Goal: Transaction & Acquisition: Purchase product/service

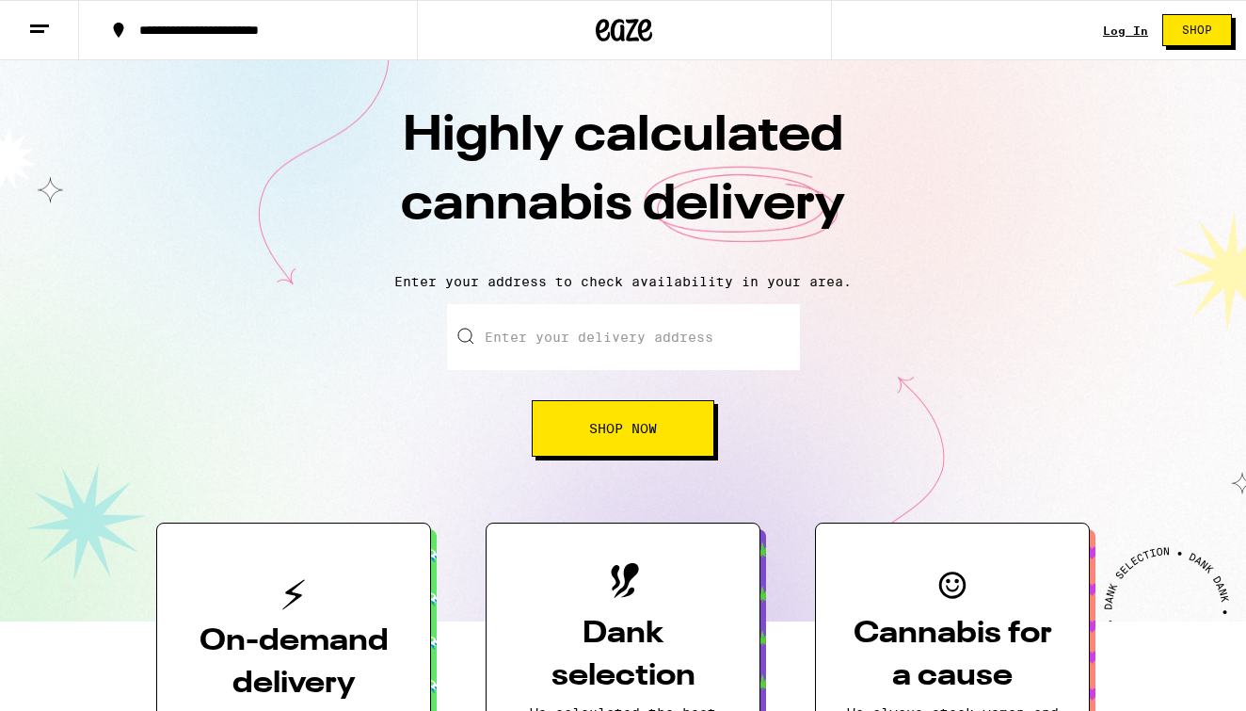
click at [1133, 32] on link "Log In" at bounding box center [1125, 30] width 45 height 12
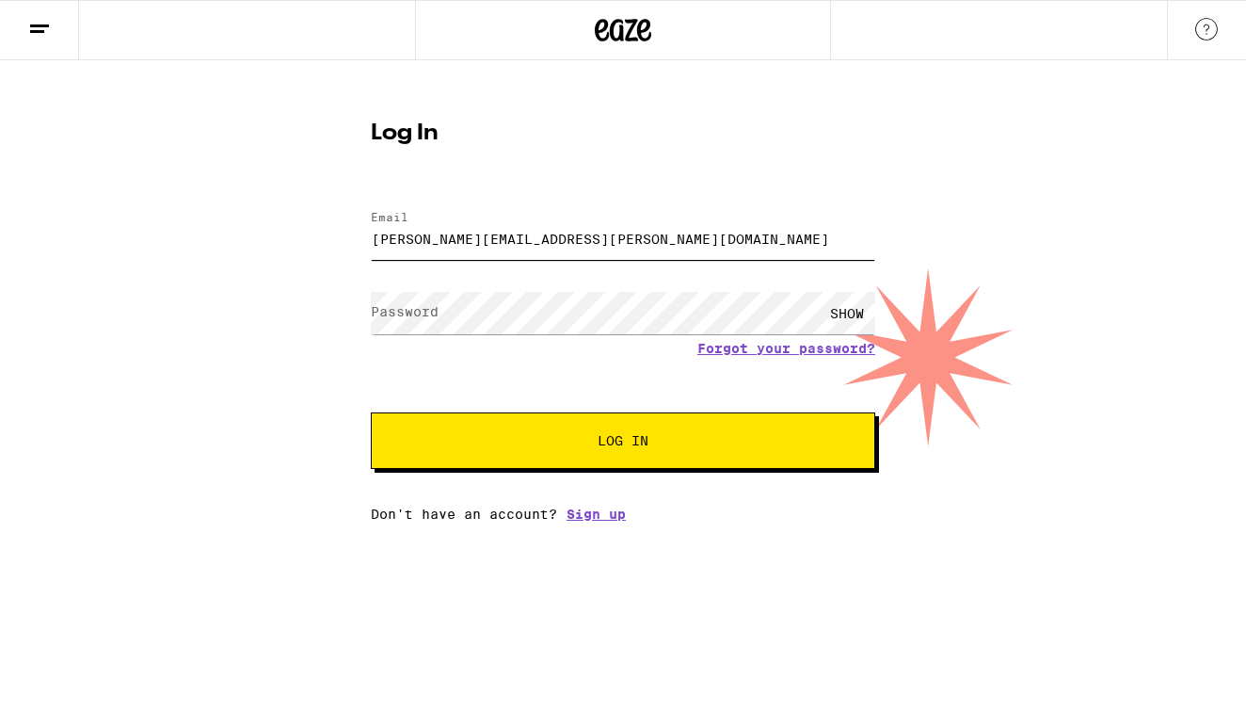
type input "[PERSON_NAME][EMAIL_ADDRESS][PERSON_NAME][DOMAIN_NAME]"
click at [623, 442] on button "Log In" at bounding box center [623, 440] width 505 height 56
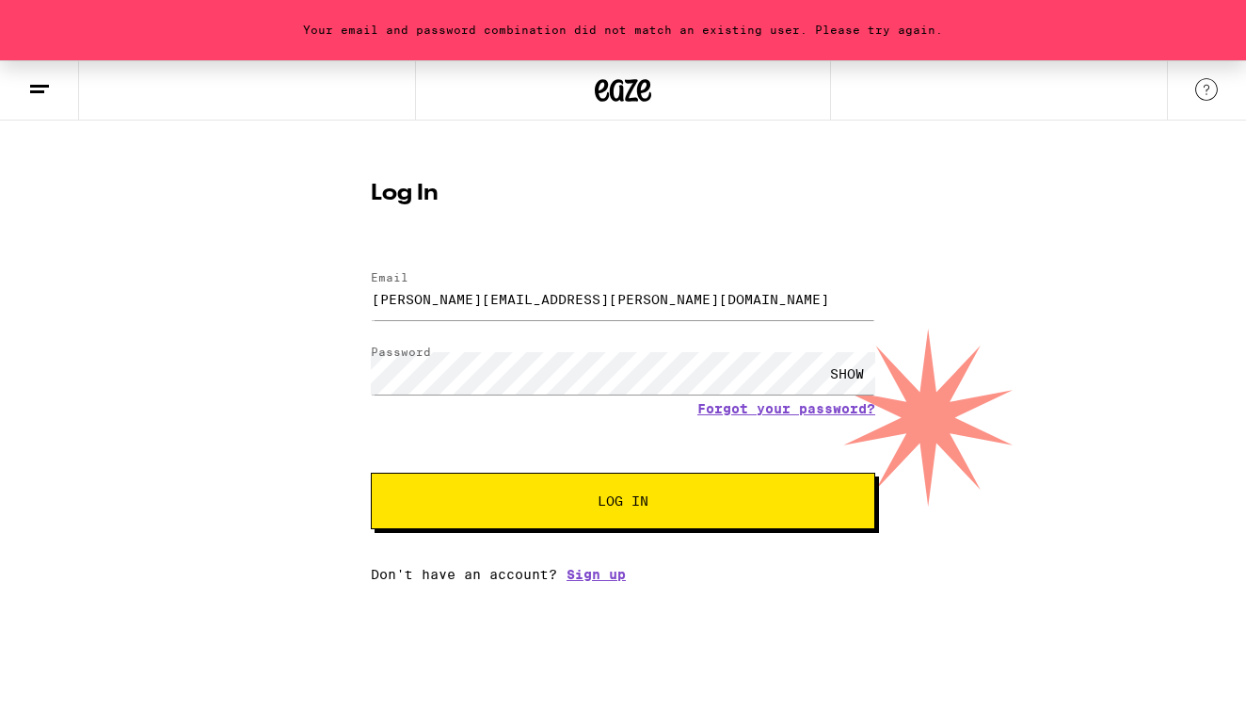
click at [626, 500] on span "Log In" at bounding box center [623, 500] width 51 height 13
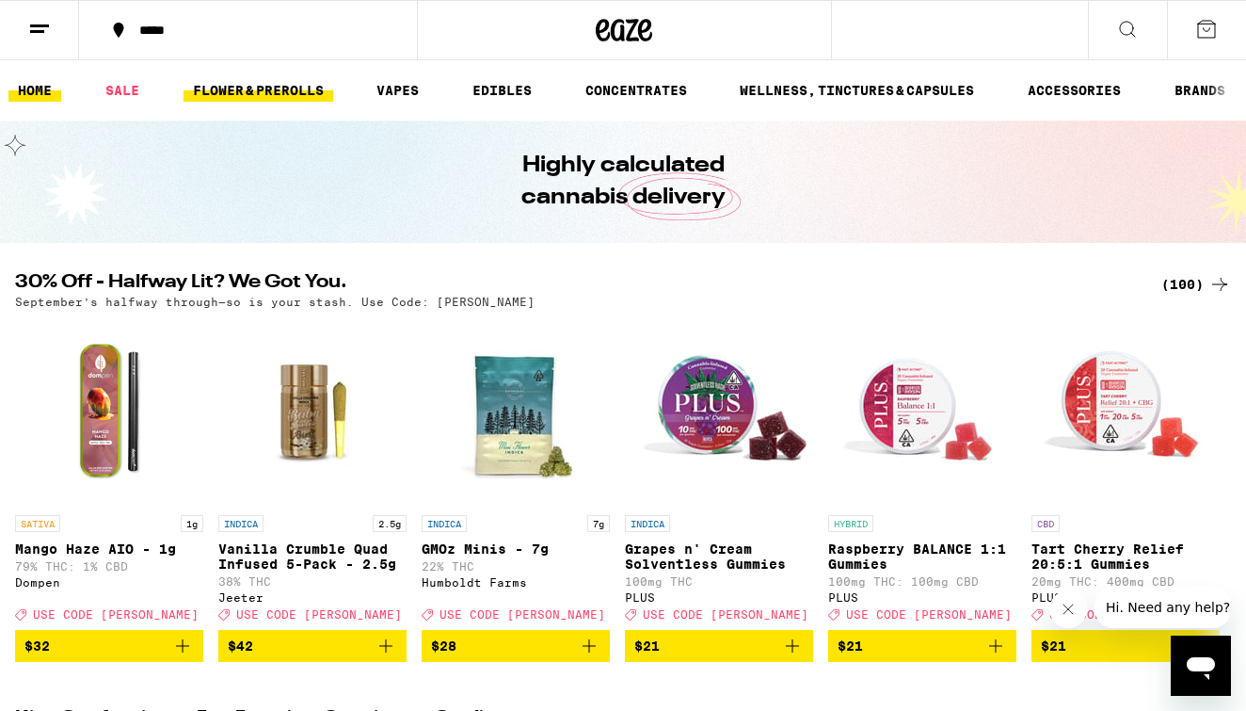
click at [261, 91] on link "FLOWER & PREROLLS" at bounding box center [259, 90] width 150 height 23
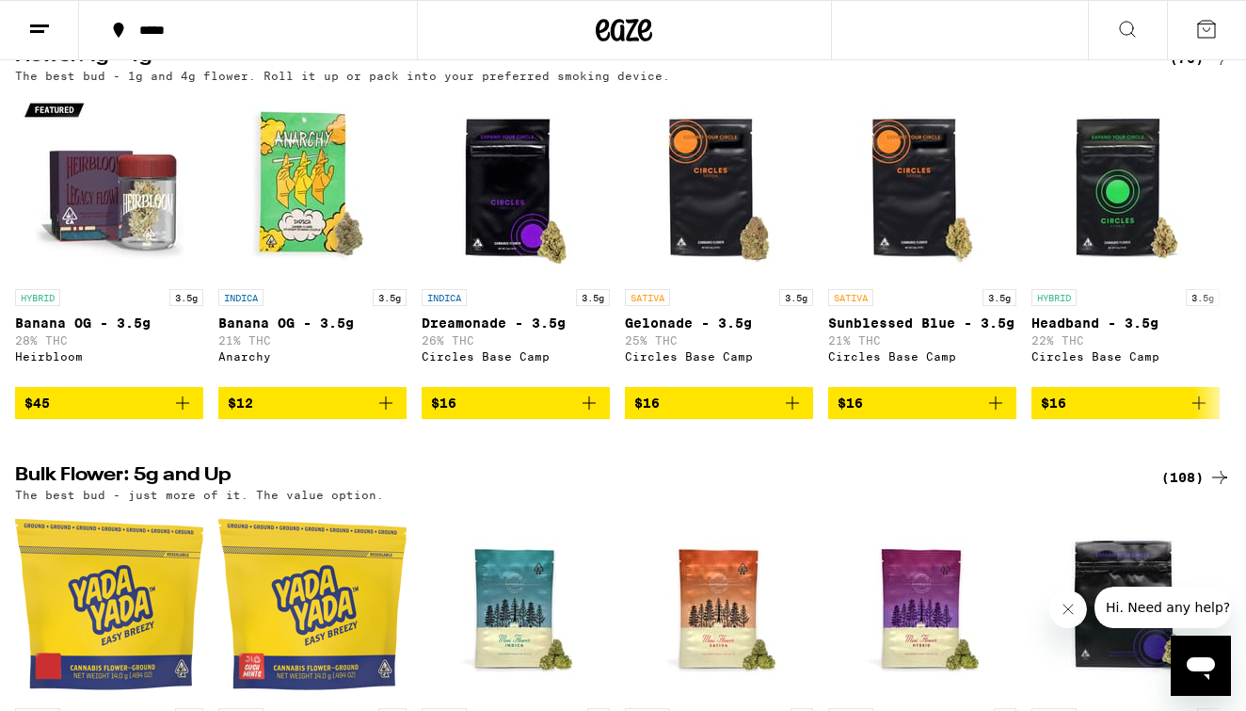
scroll to position [234, 0]
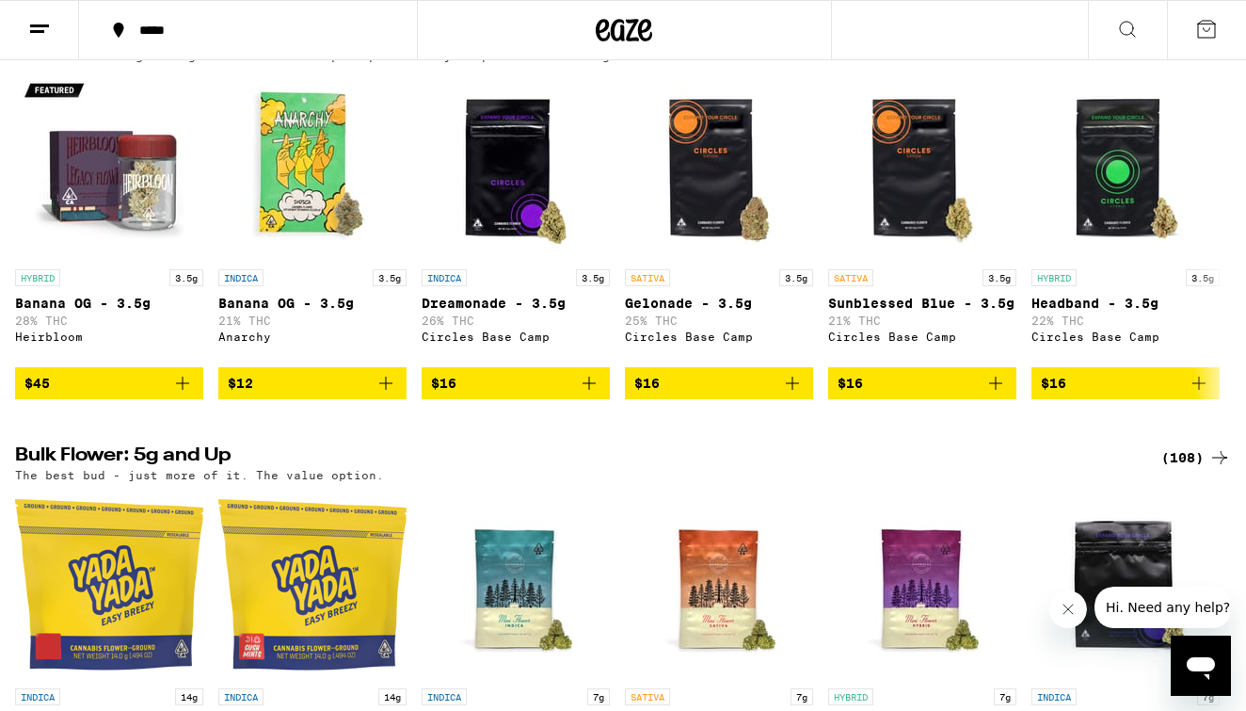
click at [1175, 469] on div "(108)" at bounding box center [1197, 457] width 70 height 23
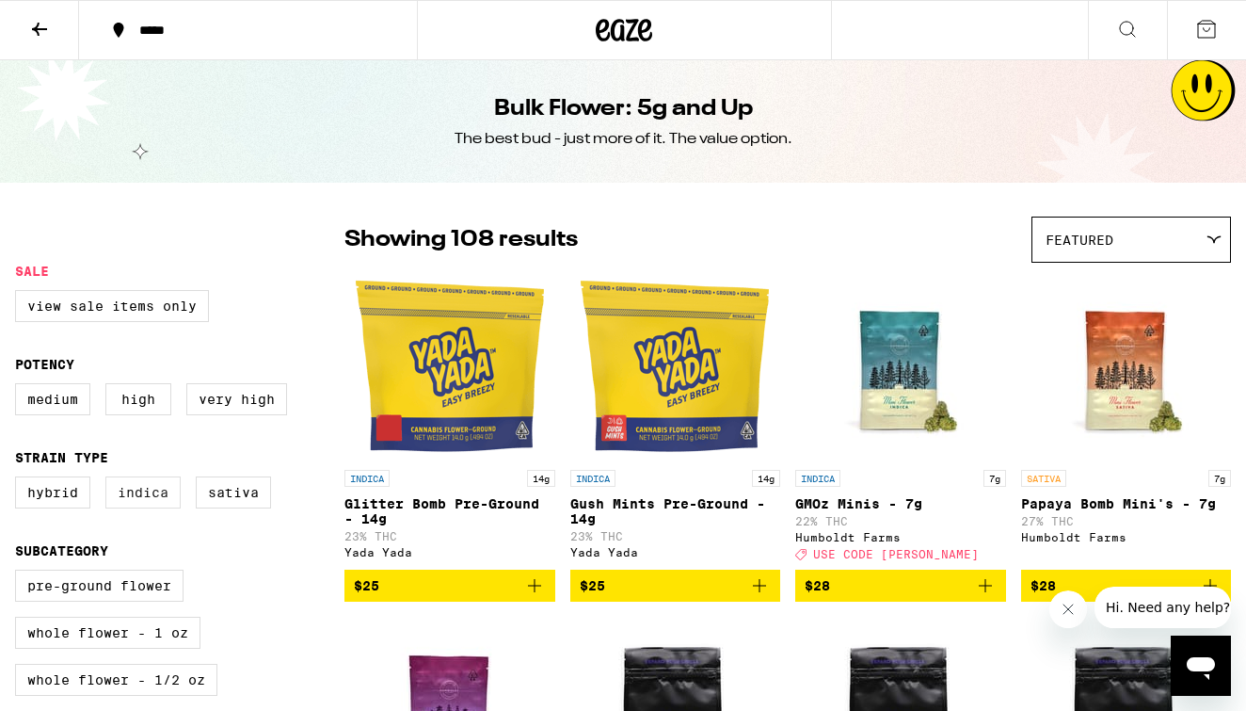
click at [138, 498] on label "Indica" at bounding box center [142, 492] width 75 height 32
click at [20, 480] on input "Indica" at bounding box center [19, 479] width 1 height 1
checkbox input "true"
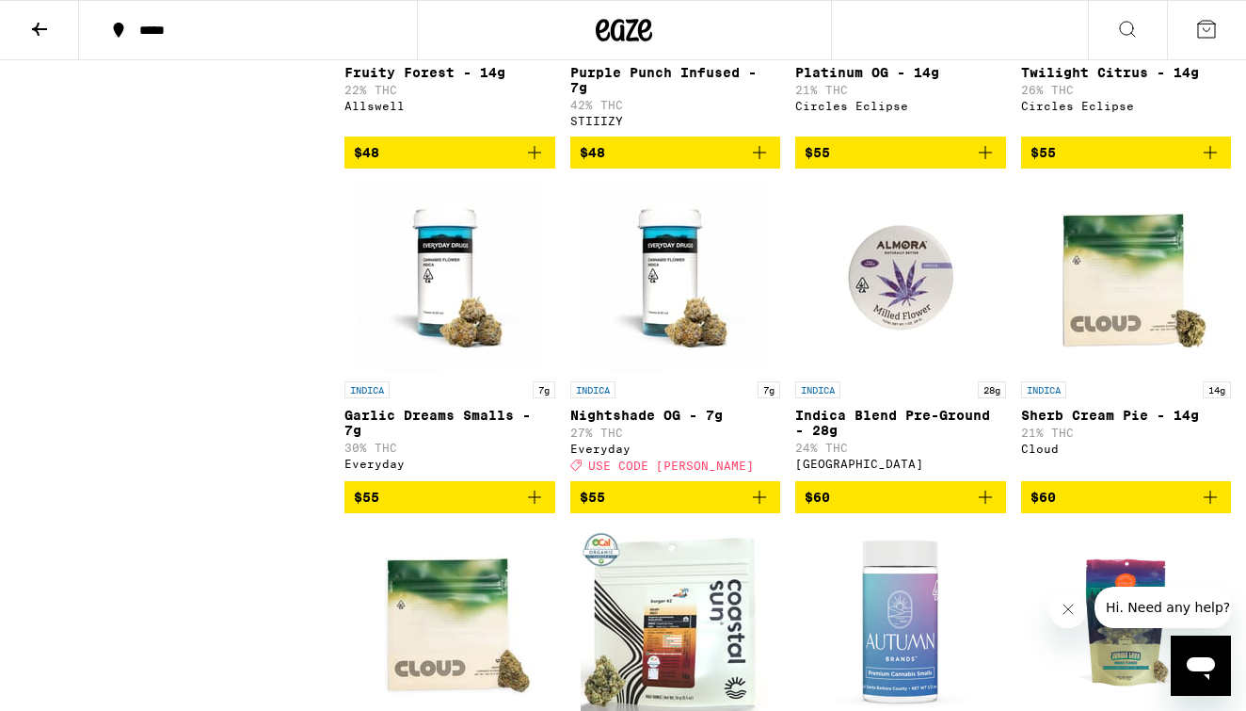
scroll to position [1751, 0]
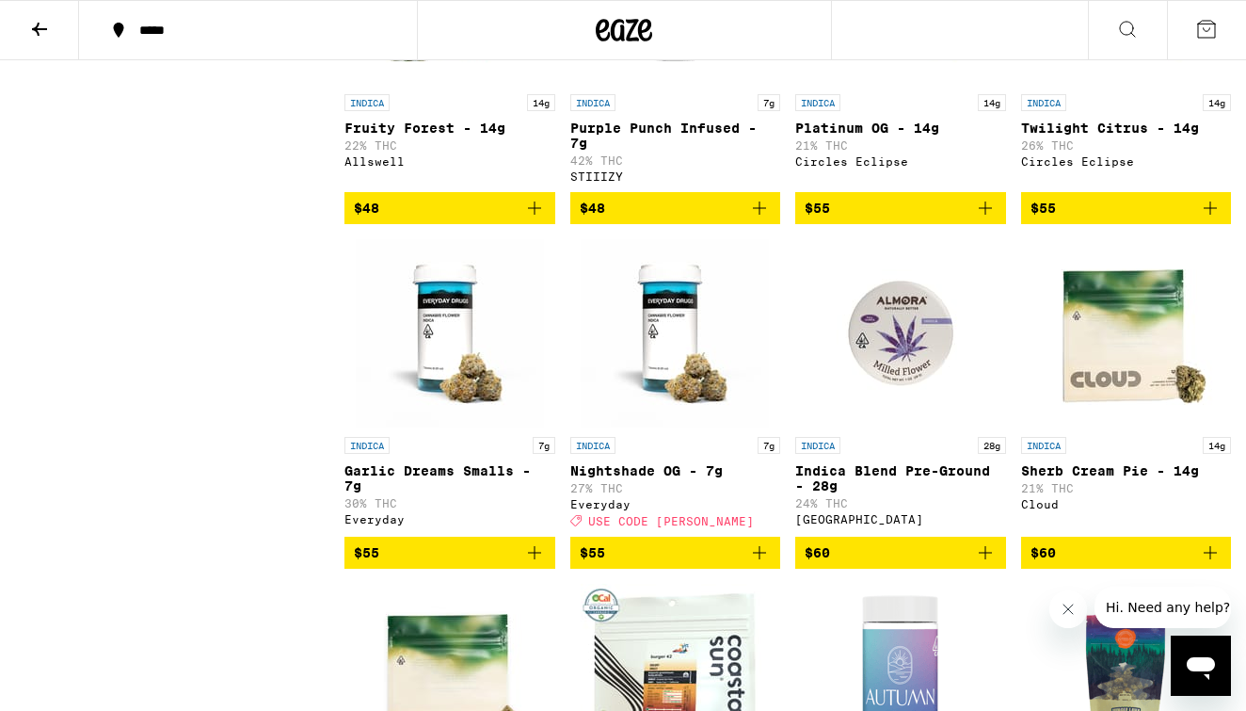
click at [642, 564] on span "$55" at bounding box center [676, 552] width 192 height 23
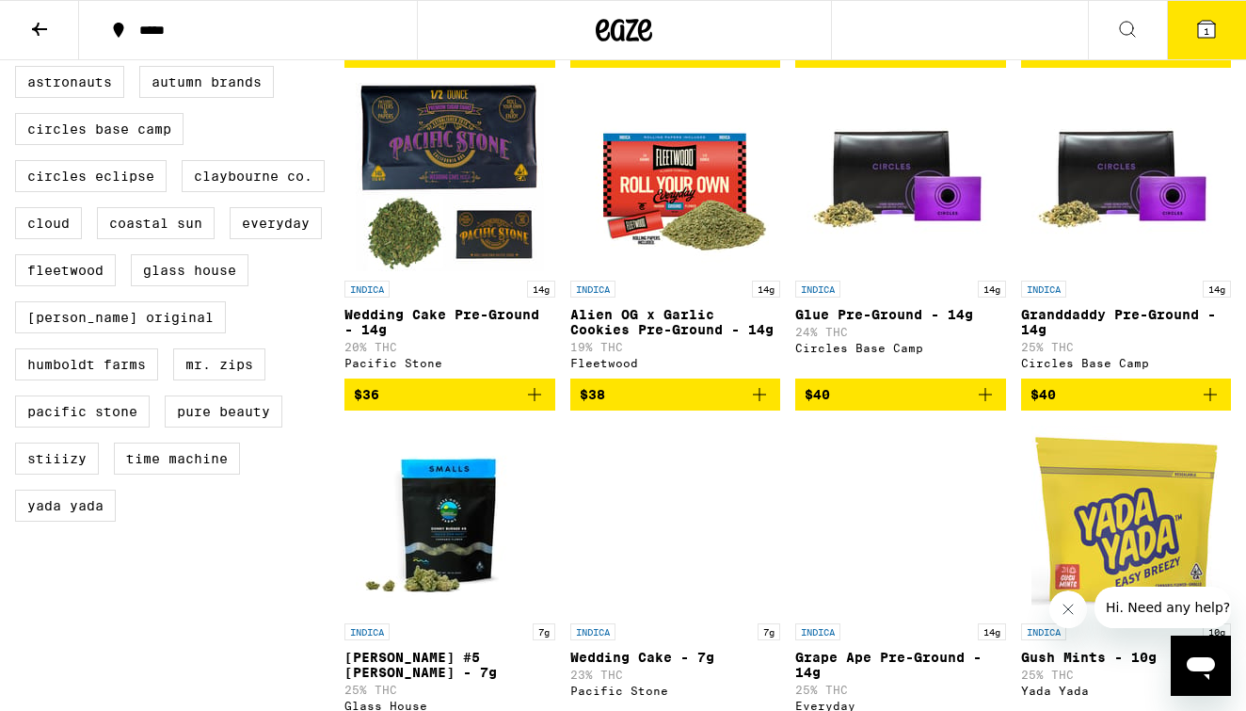
scroll to position [863, 0]
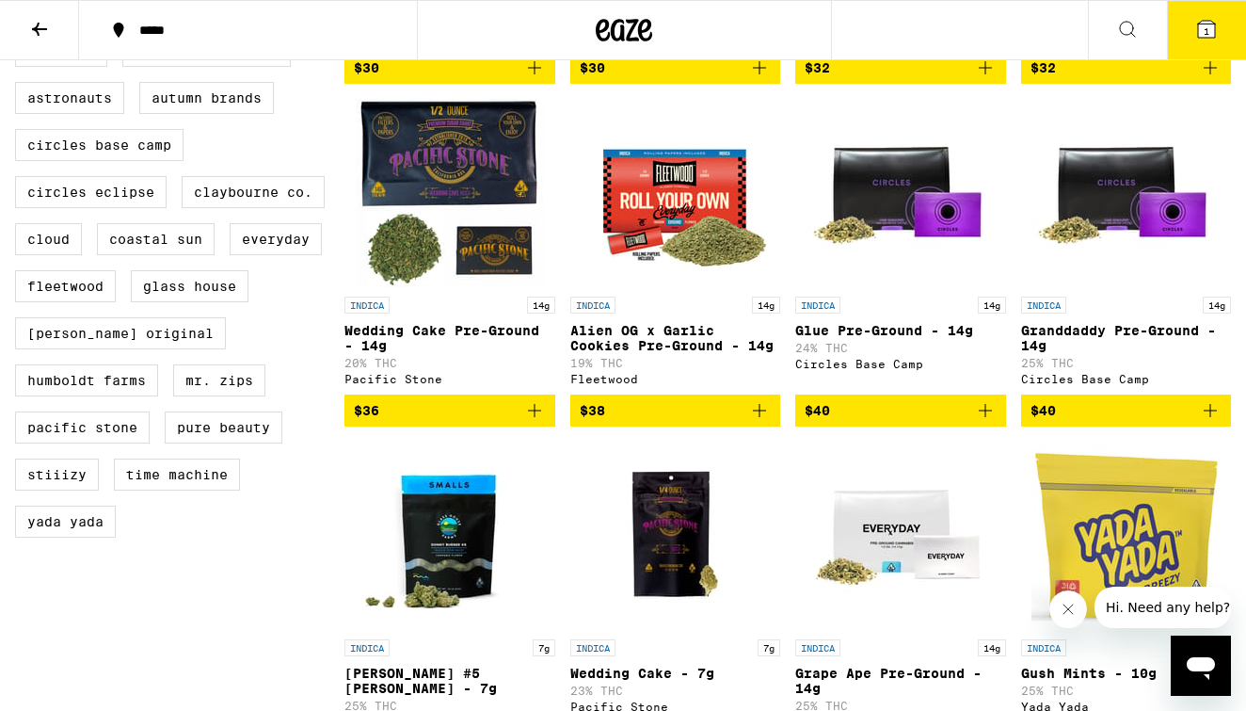
click at [1100, 422] on span "$40" at bounding box center [1127, 410] width 192 height 23
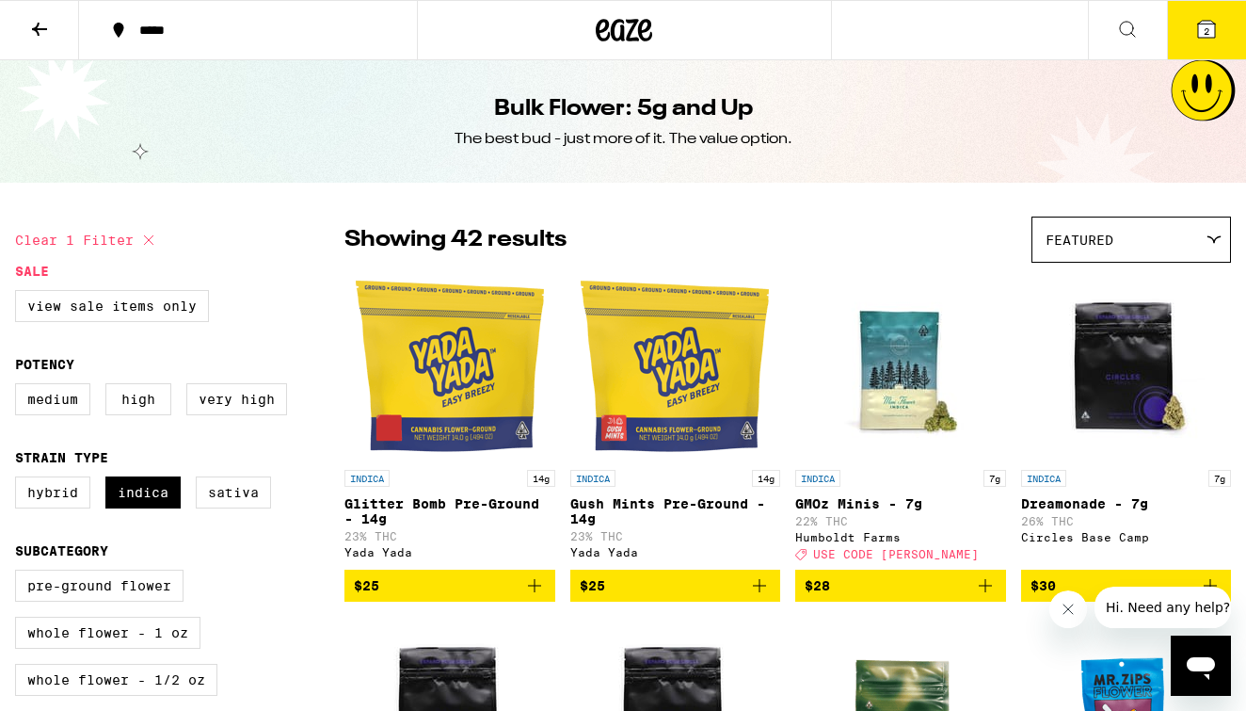
scroll to position [0, 0]
click at [40, 24] on icon at bounding box center [39, 29] width 23 height 23
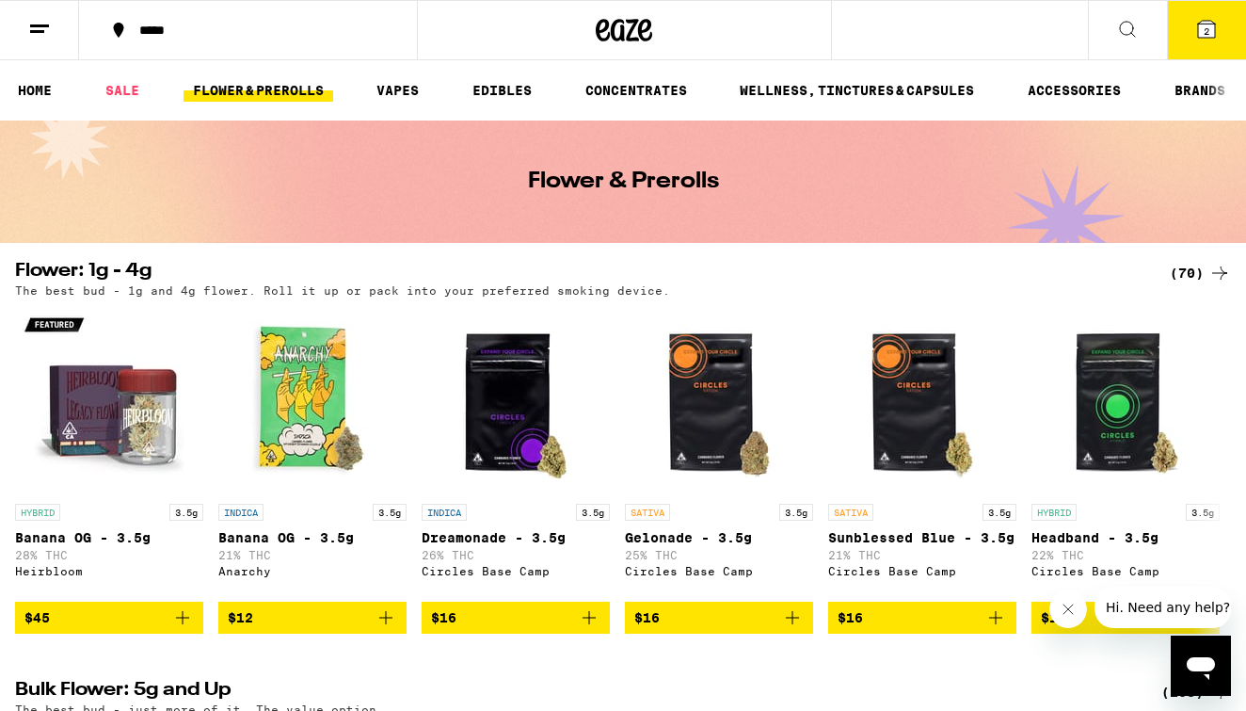
click at [1191, 272] on div "(70)" at bounding box center [1200, 273] width 61 height 23
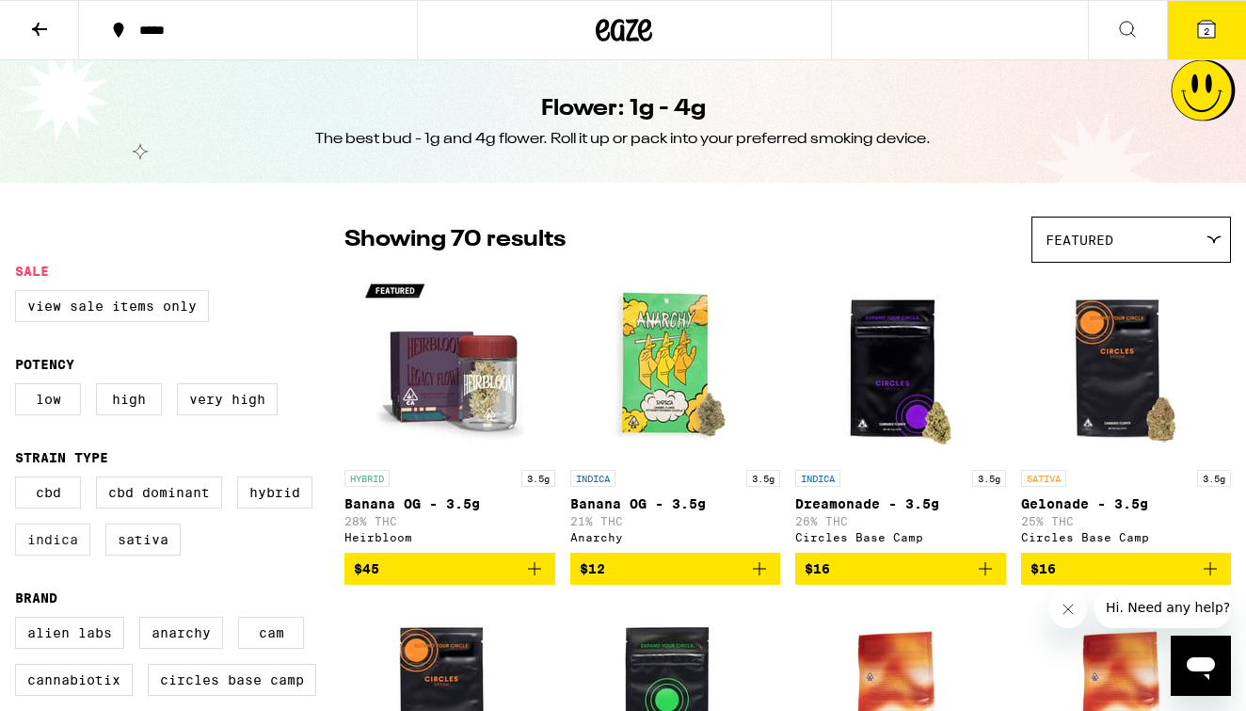
click at [43, 555] on label "Indica" at bounding box center [52, 539] width 75 height 32
click at [20, 480] on input "Indica" at bounding box center [19, 479] width 1 height 1
checkbox input "true"
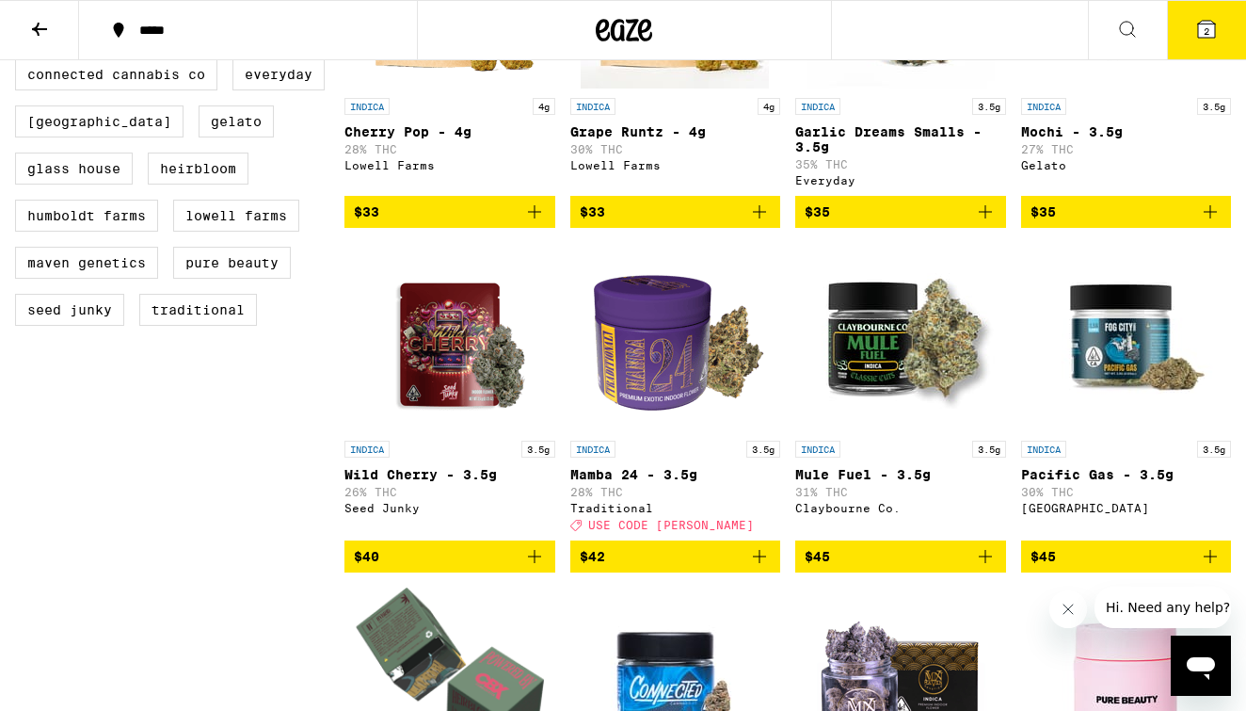
scroll to position [698, 0]
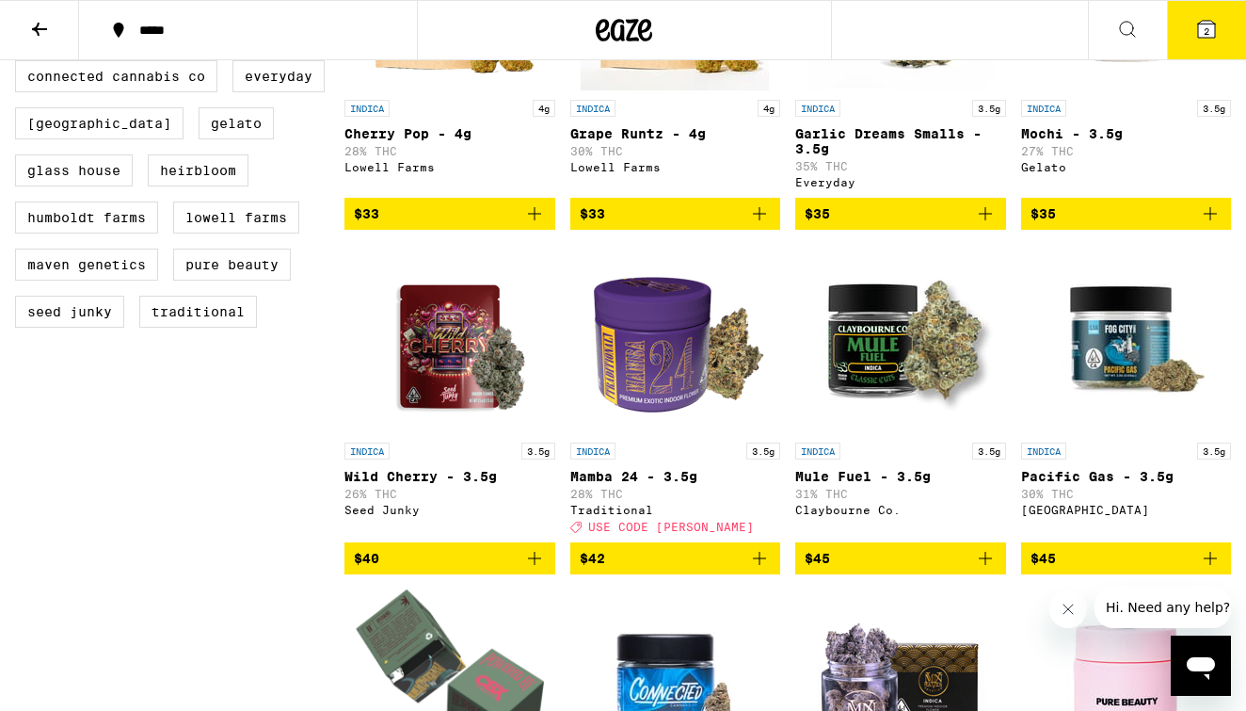
click at [40, 28] on icon at bounding box center [39, 29] width 15 height 13
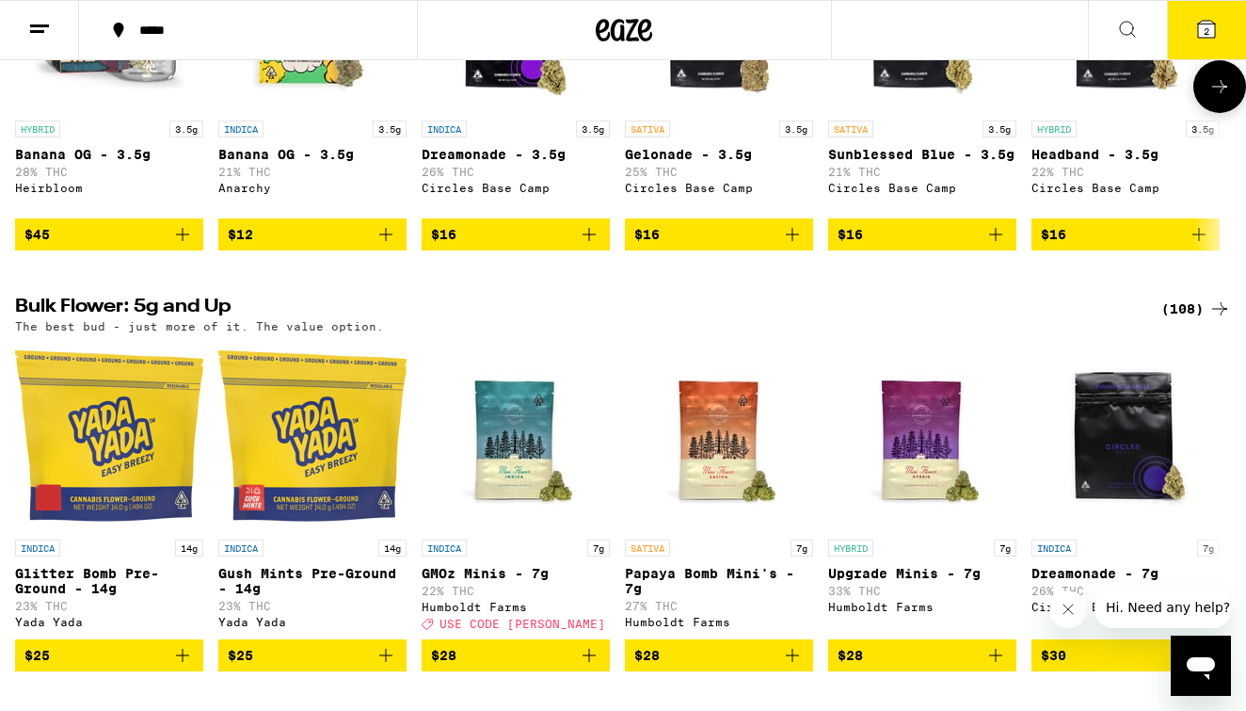
scroll to position [422, 0]
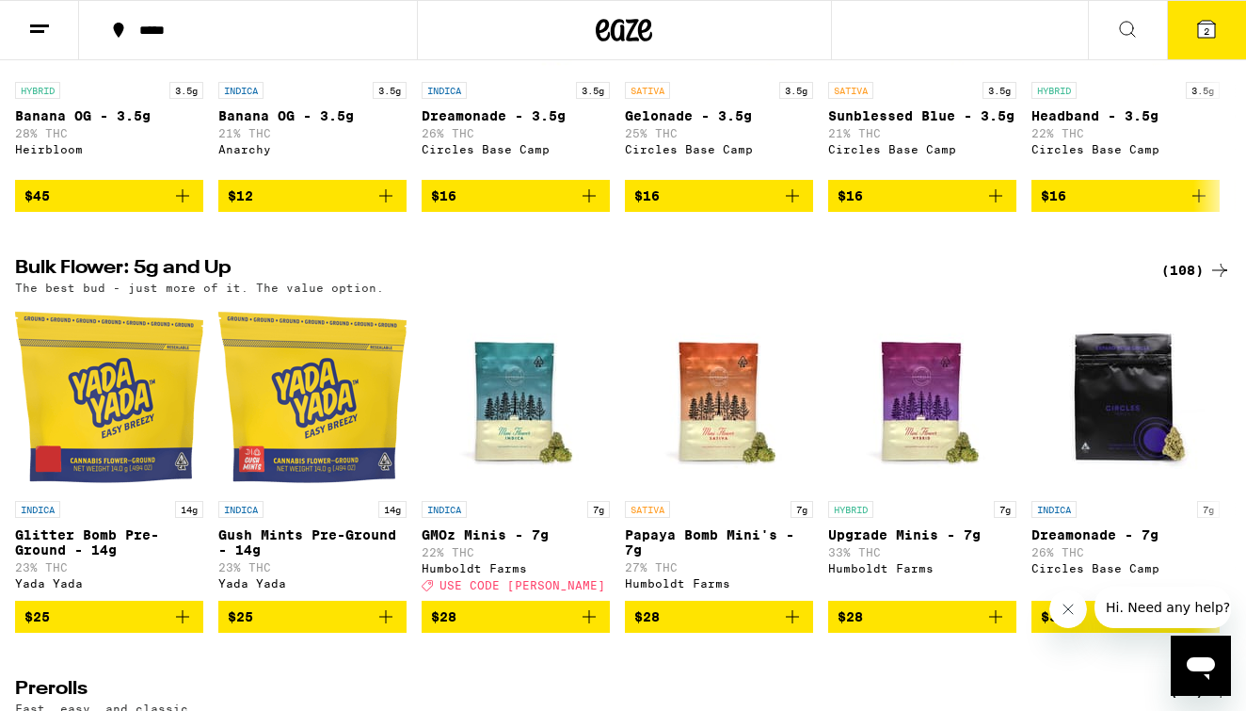
click at [1189, 281] on div "(108)" at bounding box center [1197, 270] width 70 height 23
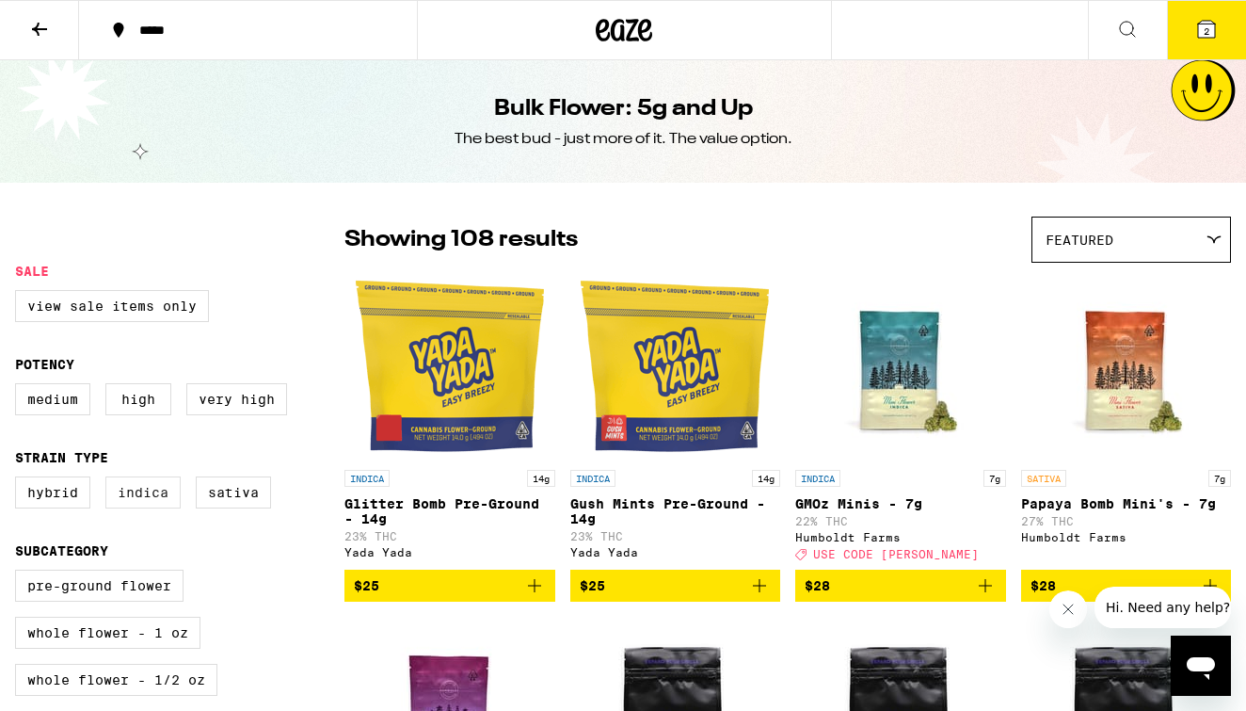
click at [150, 508] on label "Indica" at bounding box center [142, 492] width 75 height 32
click at [20, 480] on input "Indica" at bounding box center [19, 479] width 1 height 1
checkbox input "true"
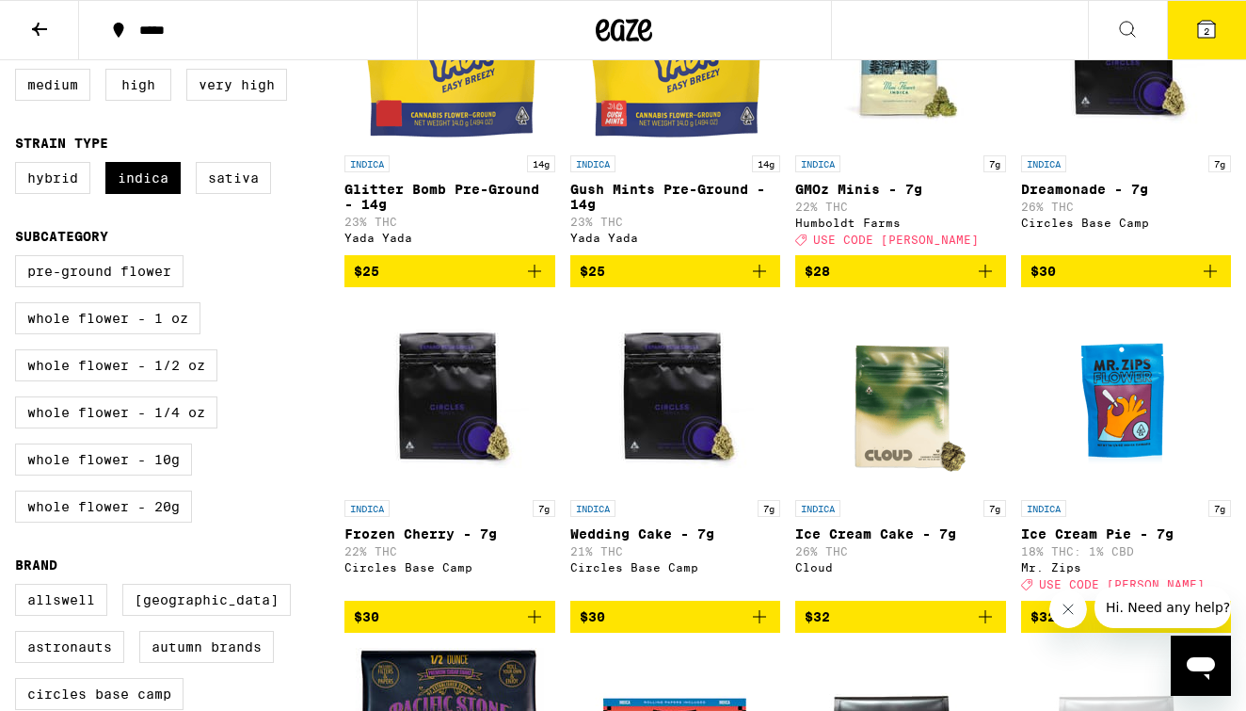
scroll to position [319, 0]
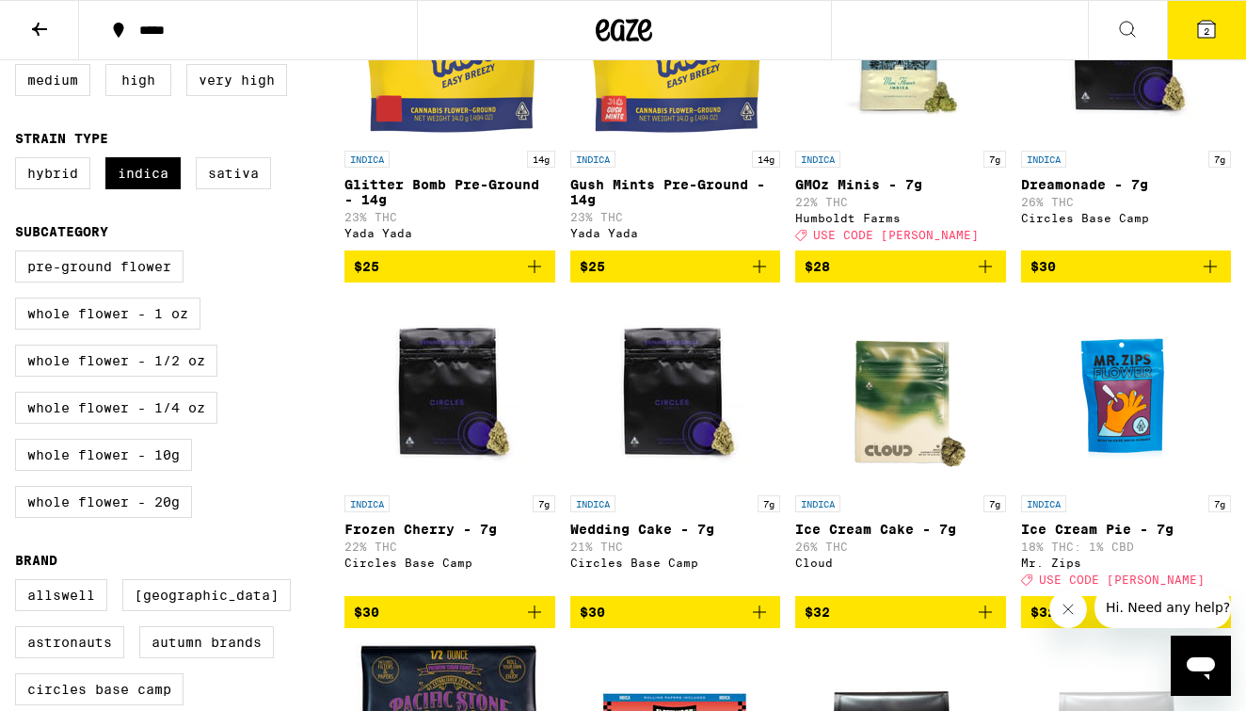
click at [1130, 271] on span "$30" at bounding box center [1127, 266] width 192 height 23
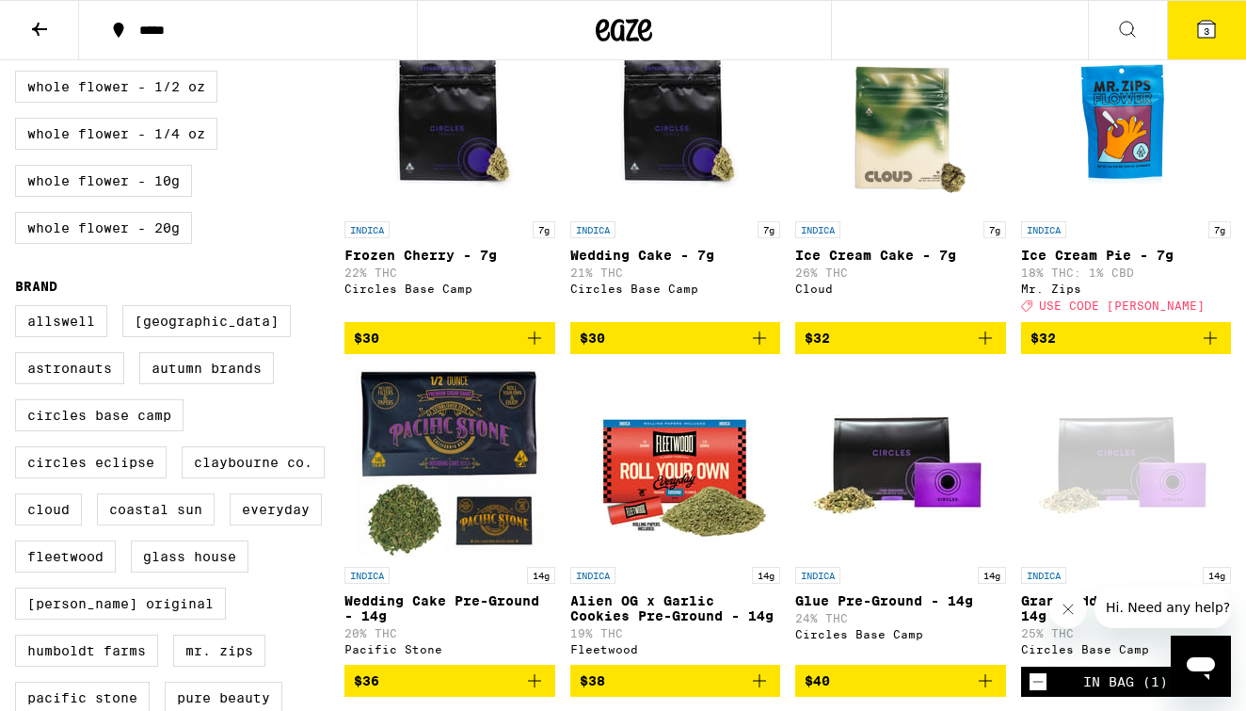
scroll to position [595, 0]
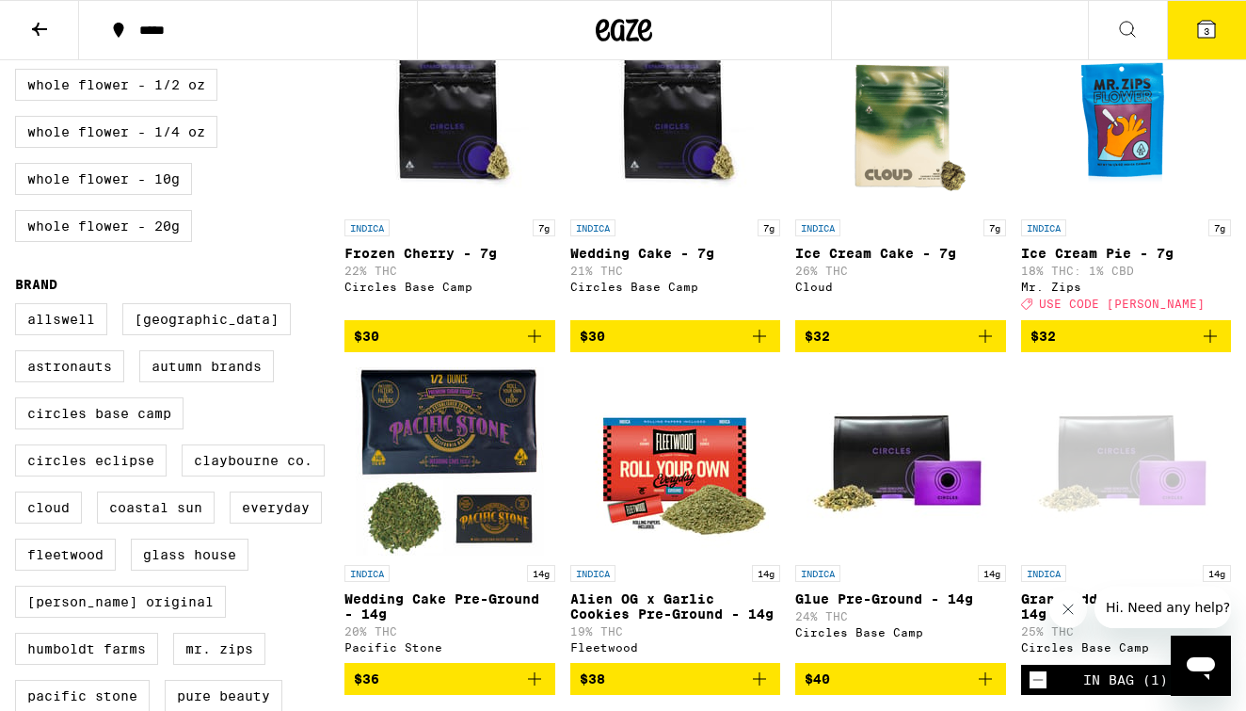
click at [1206, 31] on span "3" at bounding box center [1207, 30] width 6 height 11
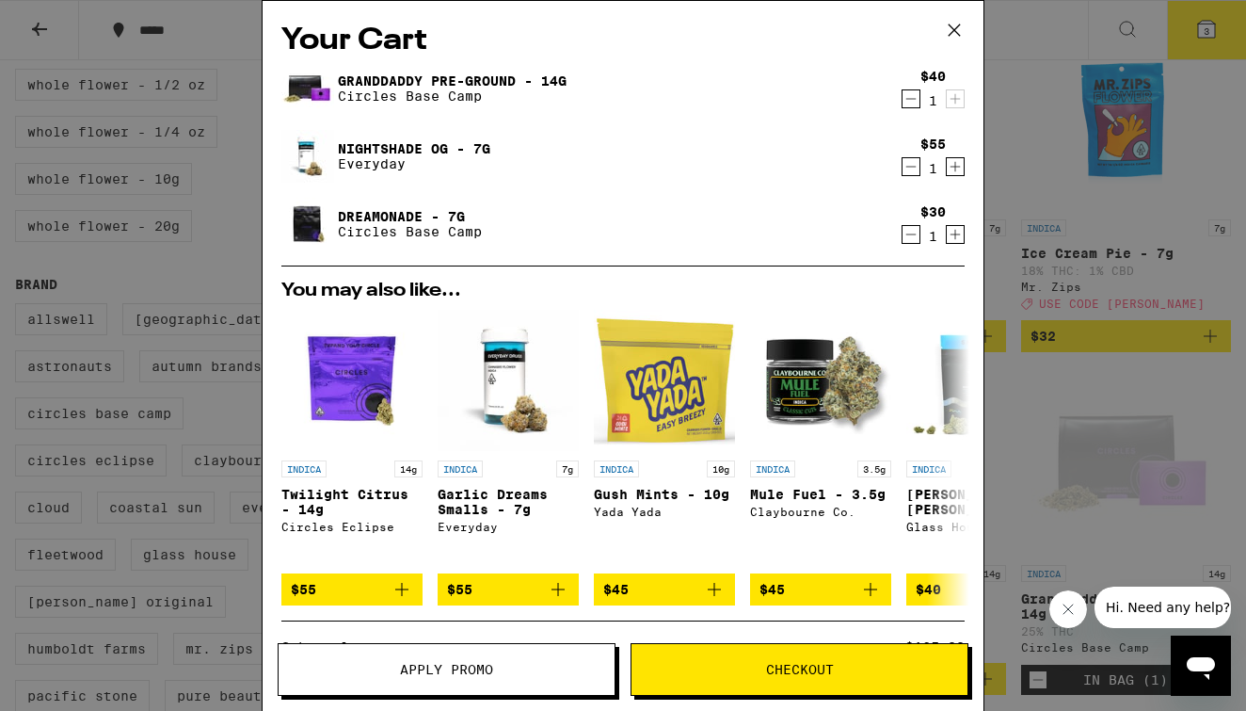
click at [443, 668] on span "Apply Promo" at bounding box center [446, 669] width 93 height 13
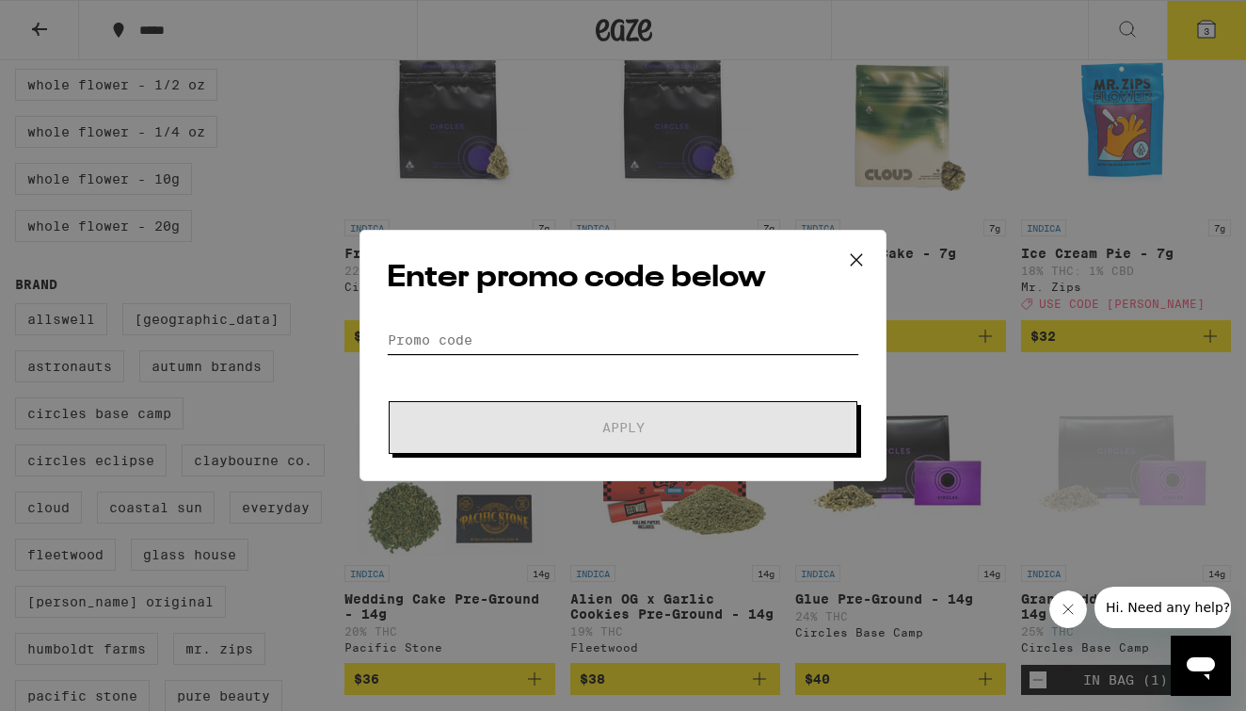
click at [544, 343] on input "Promo Code" at bounding box center [623, 340] width 473 height 28
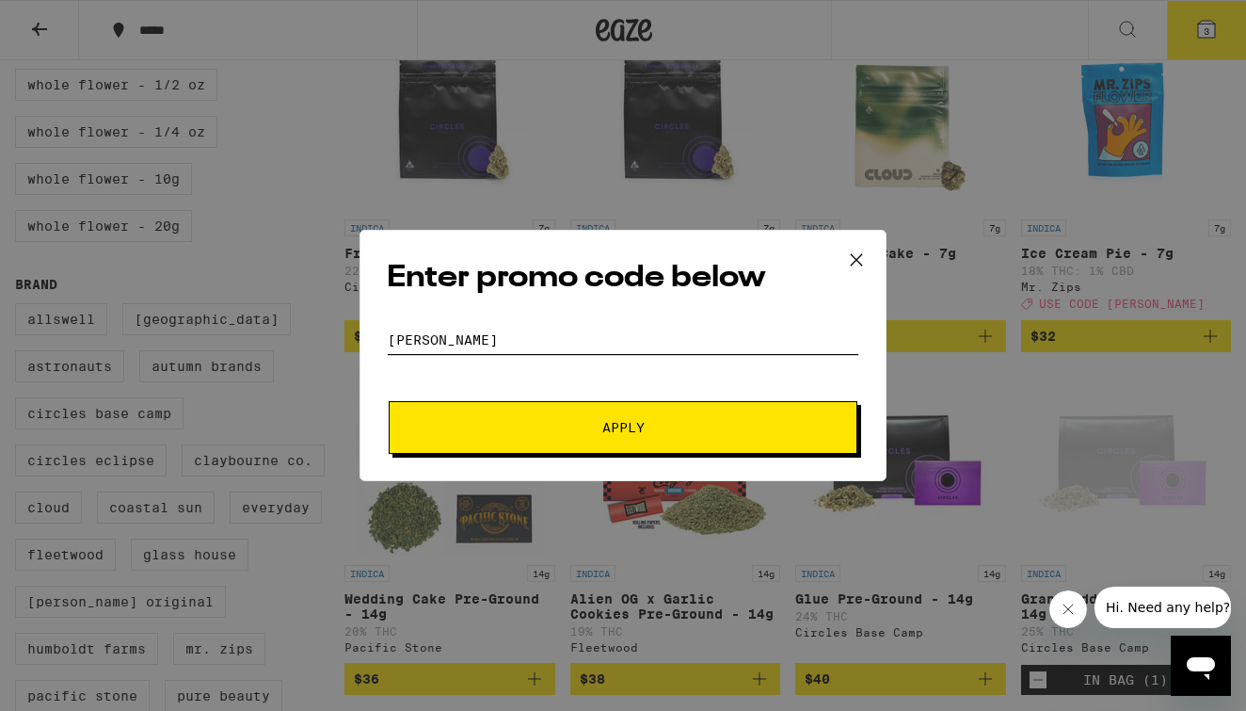
type input "[PERSON_NAME]"
click at [651, 430] on span "Apply" at bounding box center [623, 427] width 339 height 13
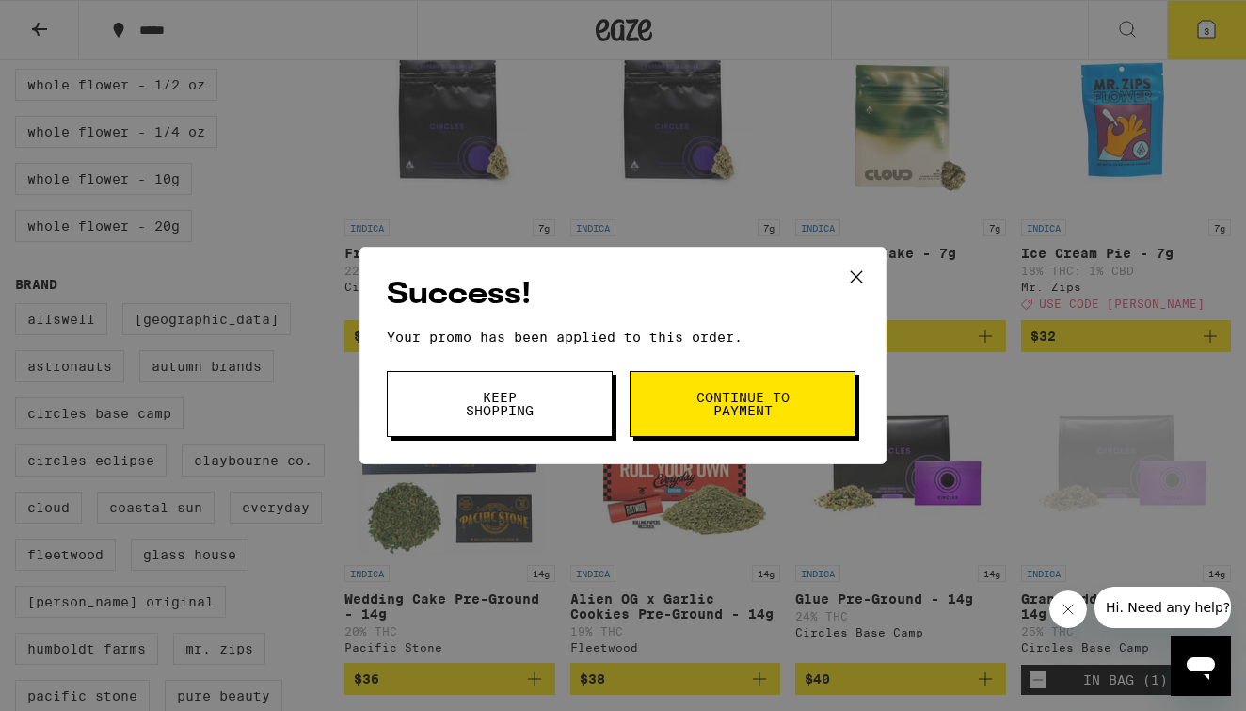
click at [687, 414] on button "Continue to payment" at bounding box center [743, 404] width 226 height 66
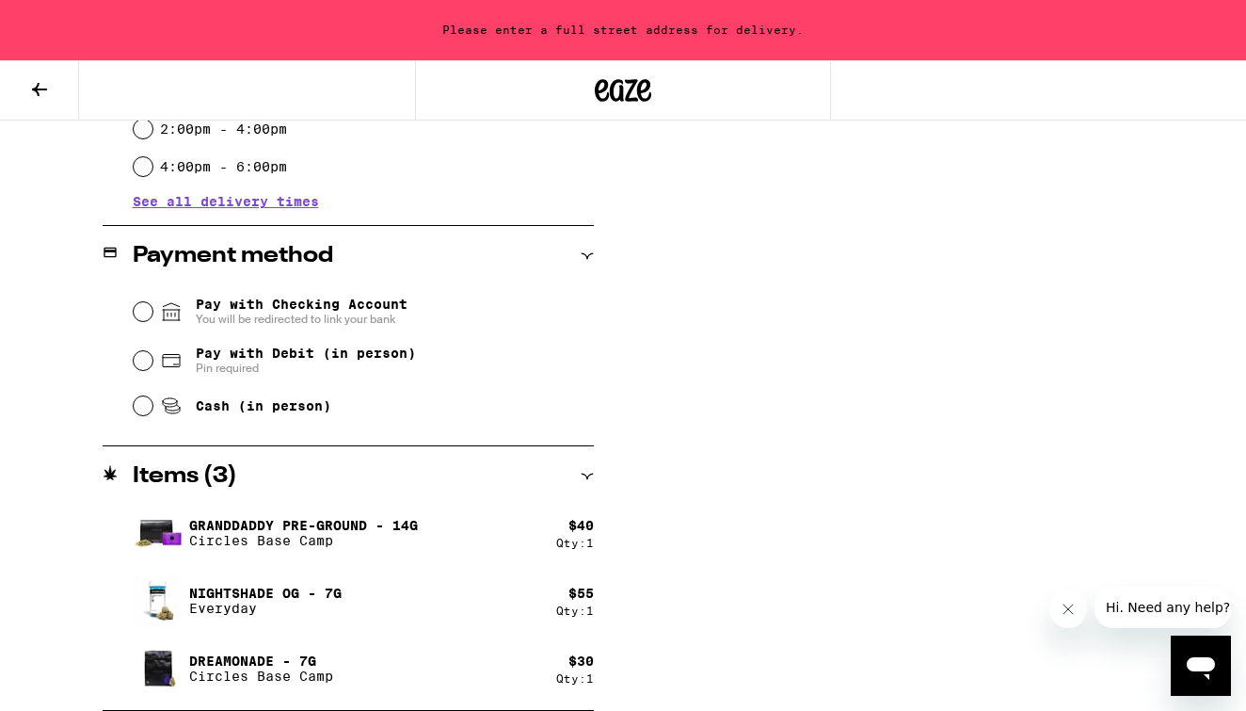
scroll to position [705, 0]
click at [148, 366] on input "Pay with Debit (in person) Pin required" at bounding box center [143, 360] width 19 height 19
radio input "true"
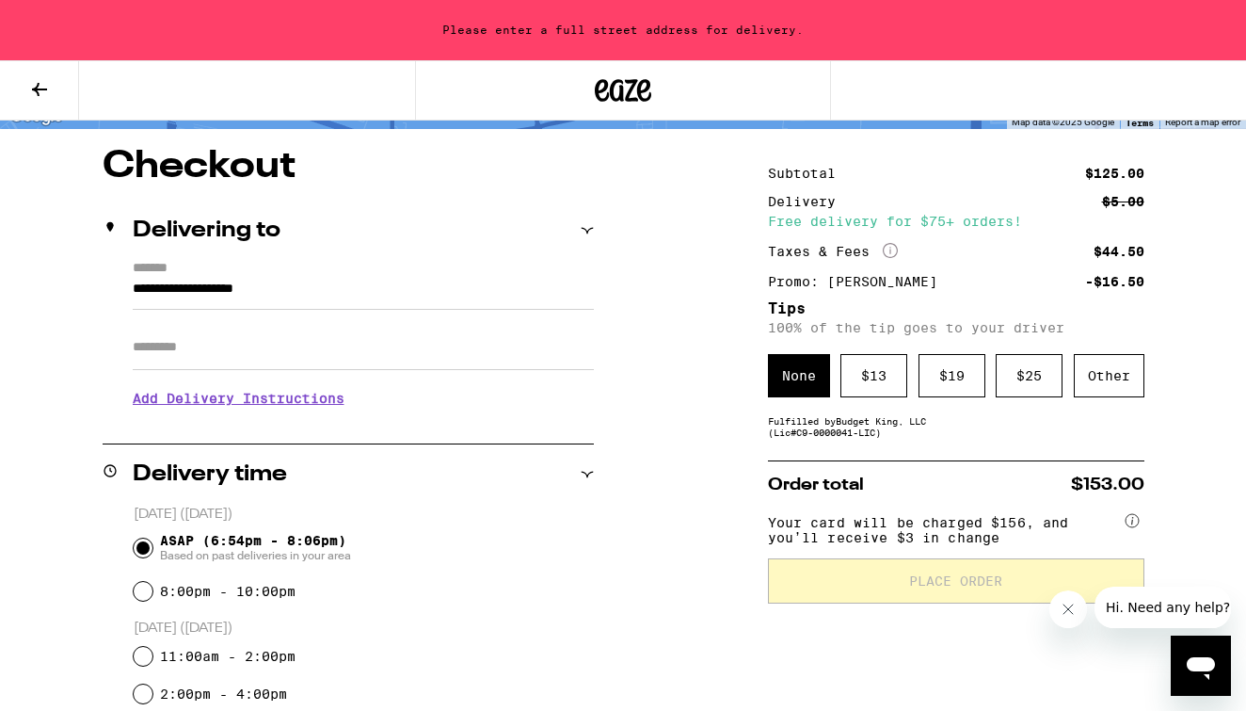
scroll to position [84, 0]
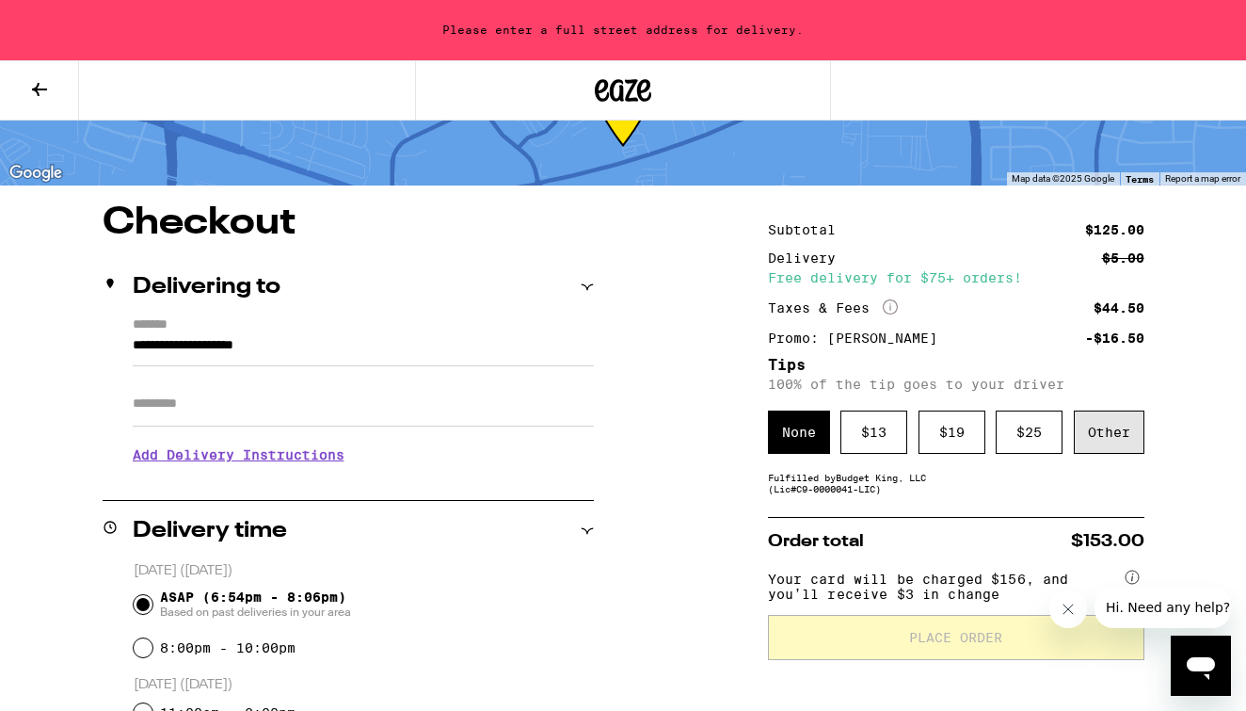
click at [1110, 440] on div "Other" at bounding box center [1109, 431] width 71 height 43
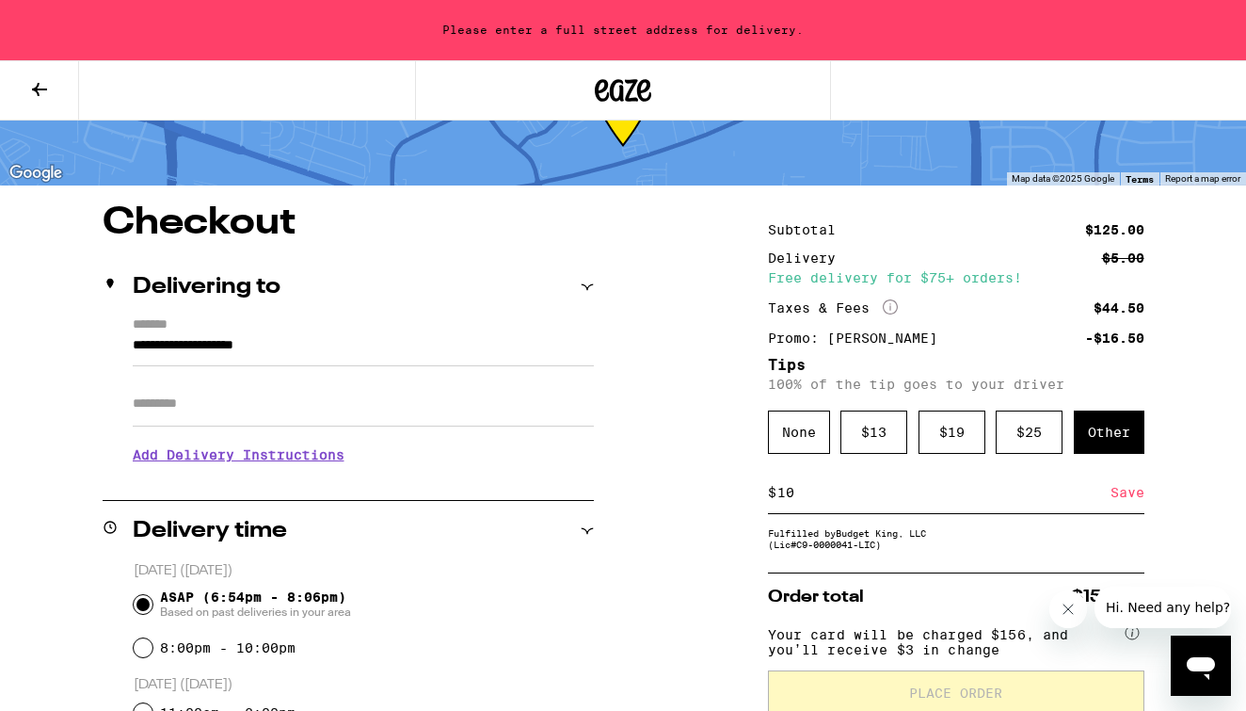
type input "10"
click at [1133, 495] on div "Save" at bounding box center [1128, 492] width 34 height 41
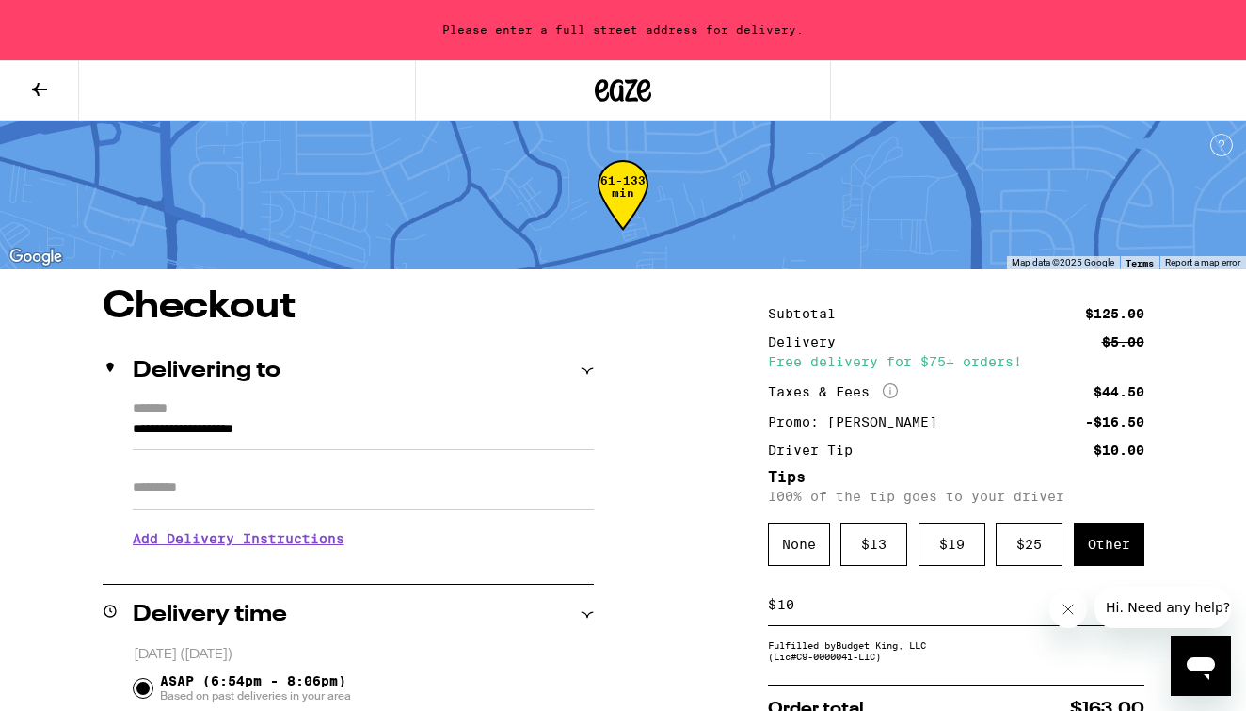
scroll to position [0, 0]
click at [131, 433] on div "**********" at bounding box center [348, 482] width 491 height 162
click at [138, 430] on input "**********" at bounding box center [363, 434] width 461 height 32
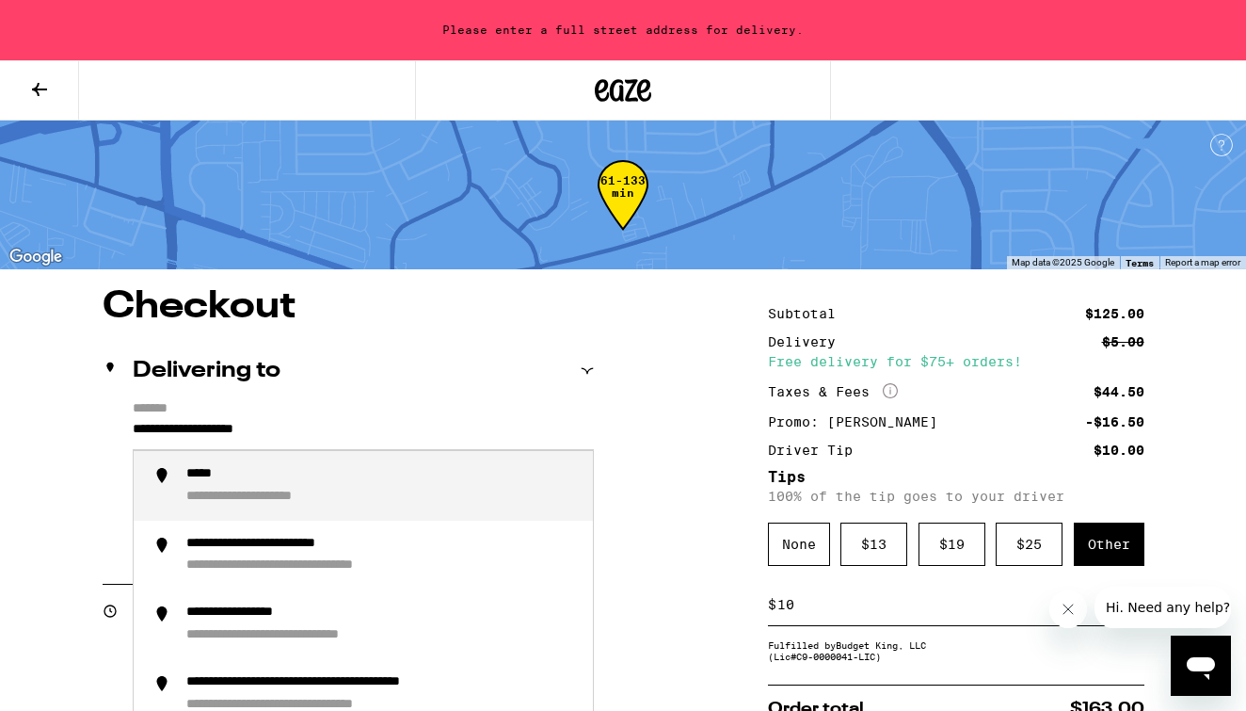
drag, startPoint x: 136, startPoint y: 431, endPoint x: 376, endPoint y: 434, distance: 240.1
click at [377, 434] on input "**********" at bounding box center [363, 434] width 461 height 32
drag, startPoint x: 358, startPoint y: 428, endPoint x: 112, endPoint y: 435, distance: 245.8
click at [115, 434] on div "**********" at bounding box center [348, 482] width 491 height 162
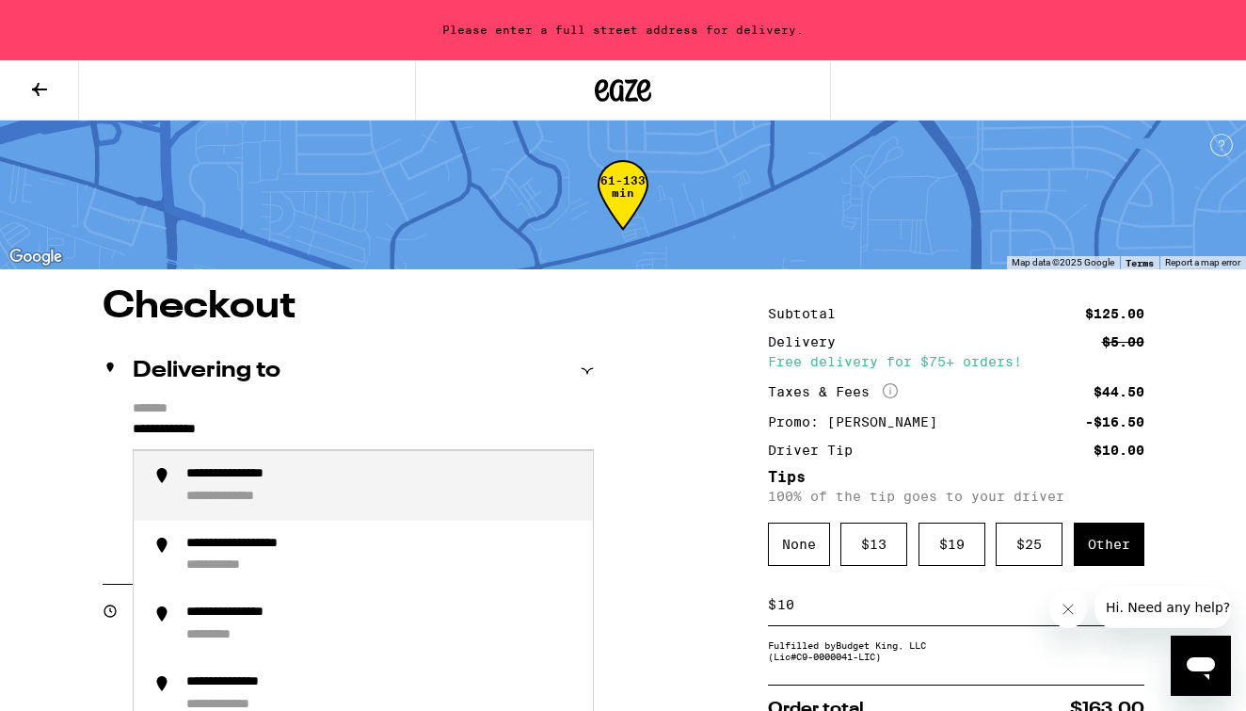
click at [396, 484] on div "**********" at bounding box center [382, 486] width 392 height 40
type input "**********"
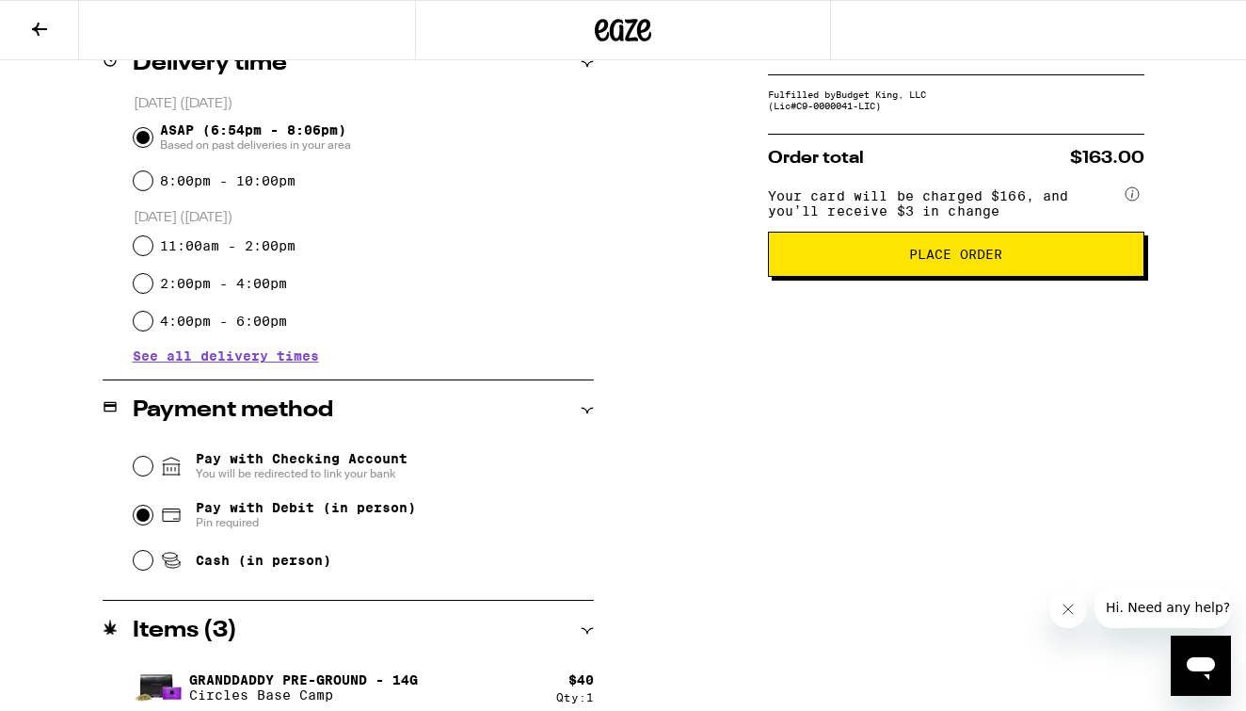
scroll to position [474, 0]
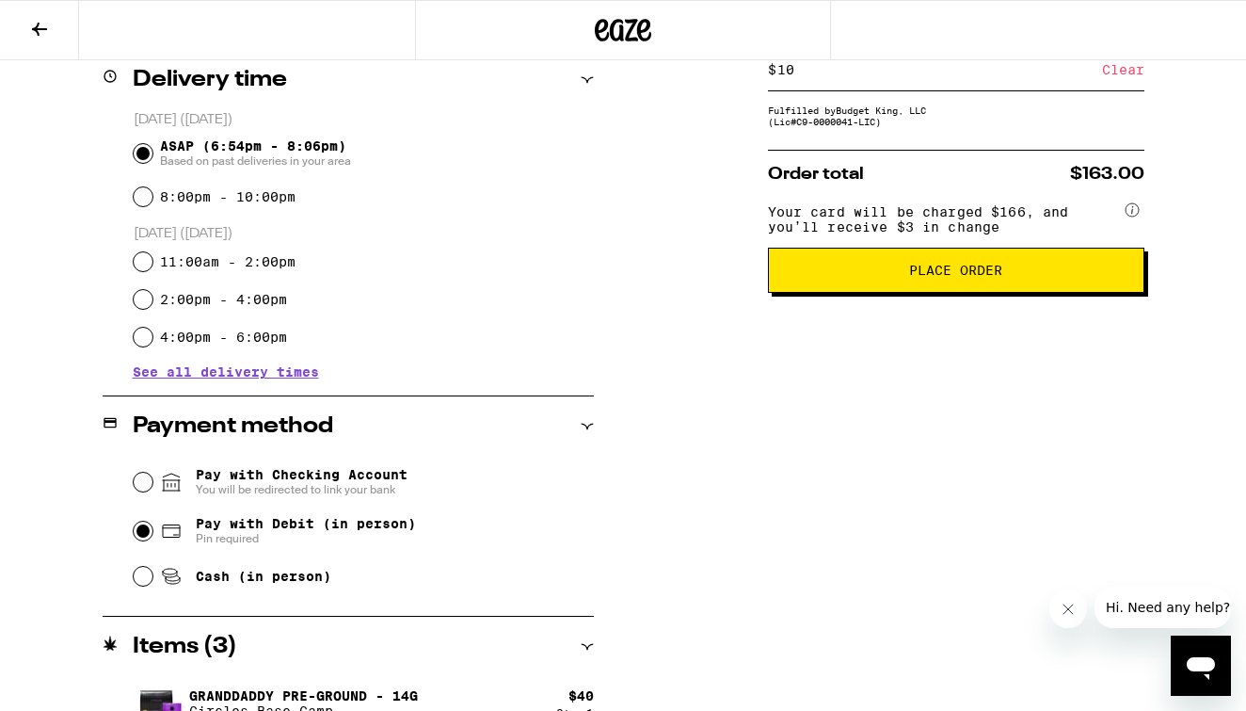
click at [885, 277] on span "Place Order" at bounding box center [956, 270] width 345 height 13
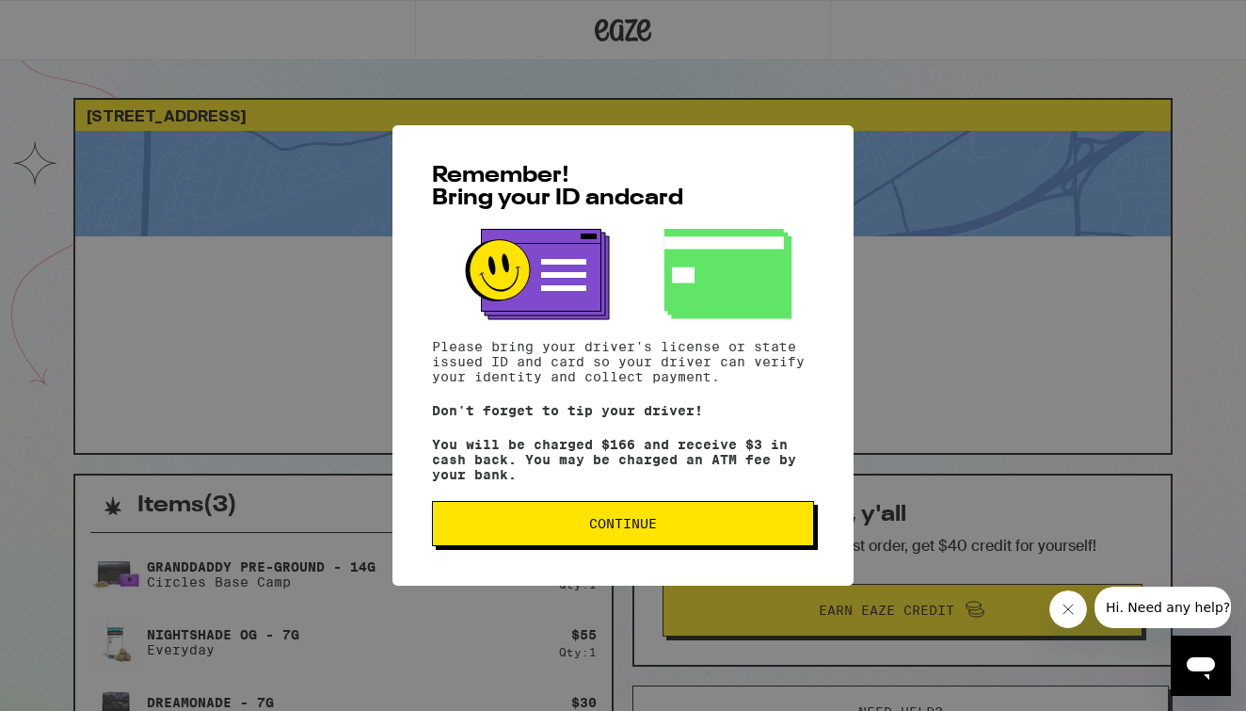
click at [539, 522] on button "Continue" at bounding box center [623, 523] width 382 height 45
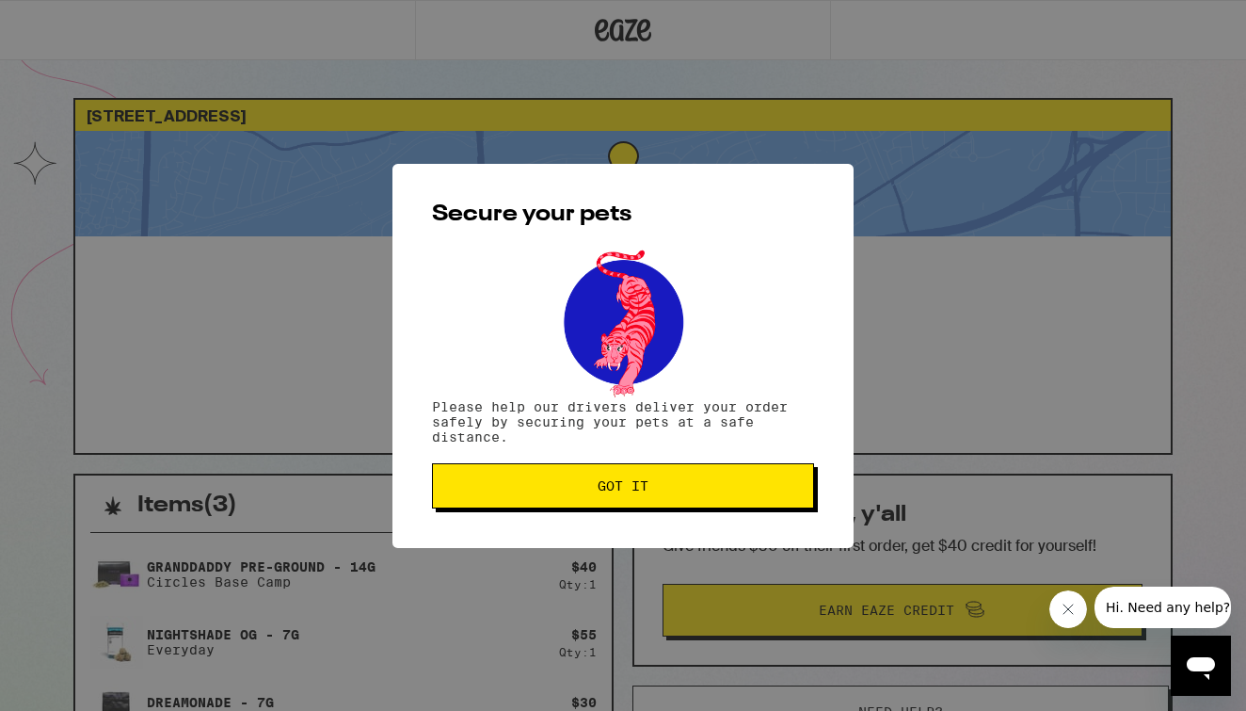
click at [563, 490] on span "Got it" at bounding box center [623, 485] width 350 height 13
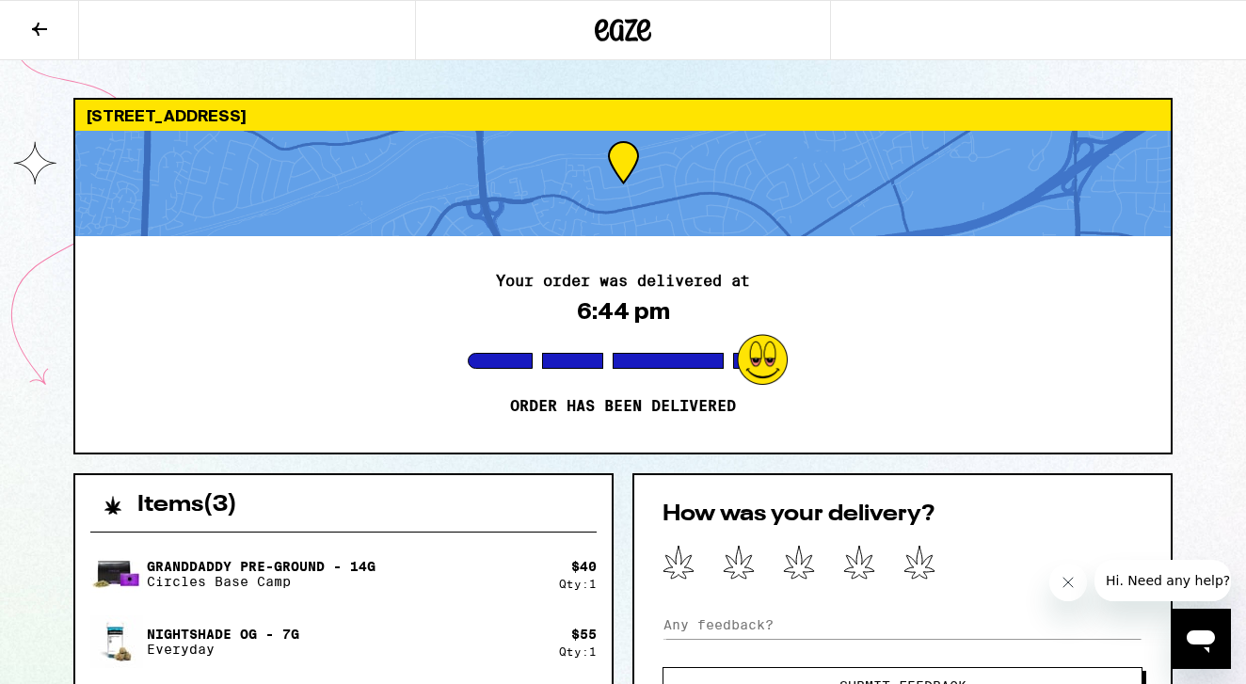
click at [42, 26] on icon at bounding box center [39, 29] width 23 height 23
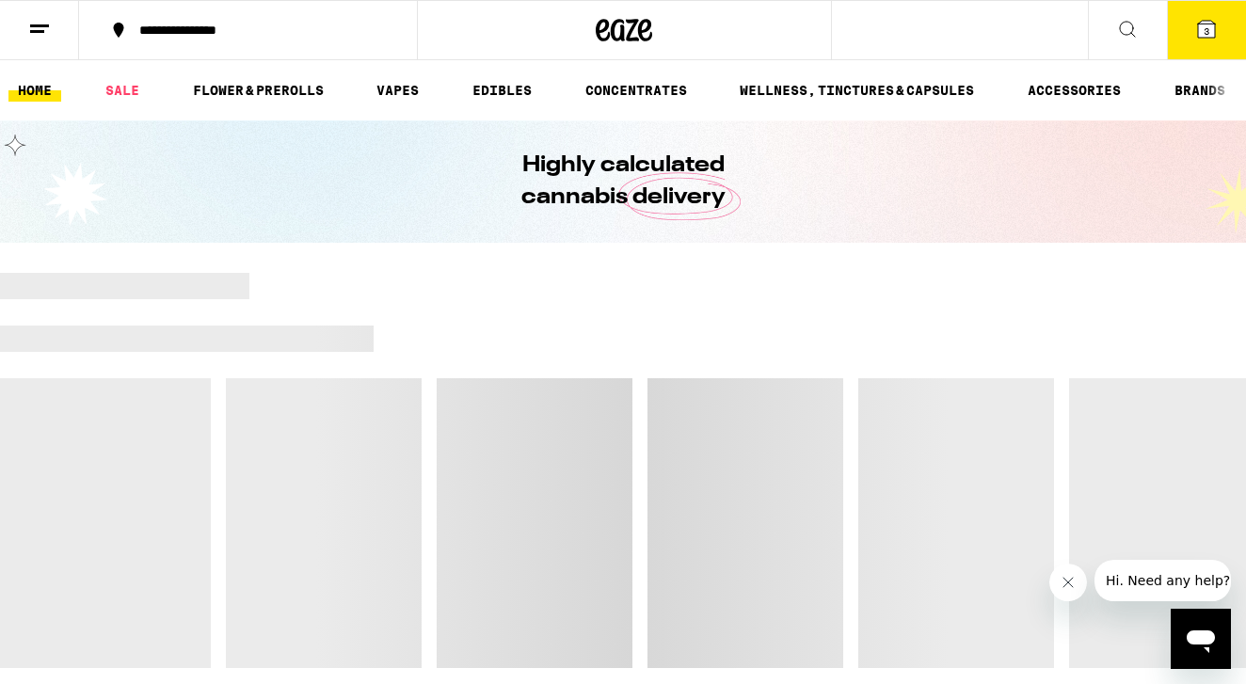
click at [44, 25] on line at bounding box center [39, 25] width 19 height 0
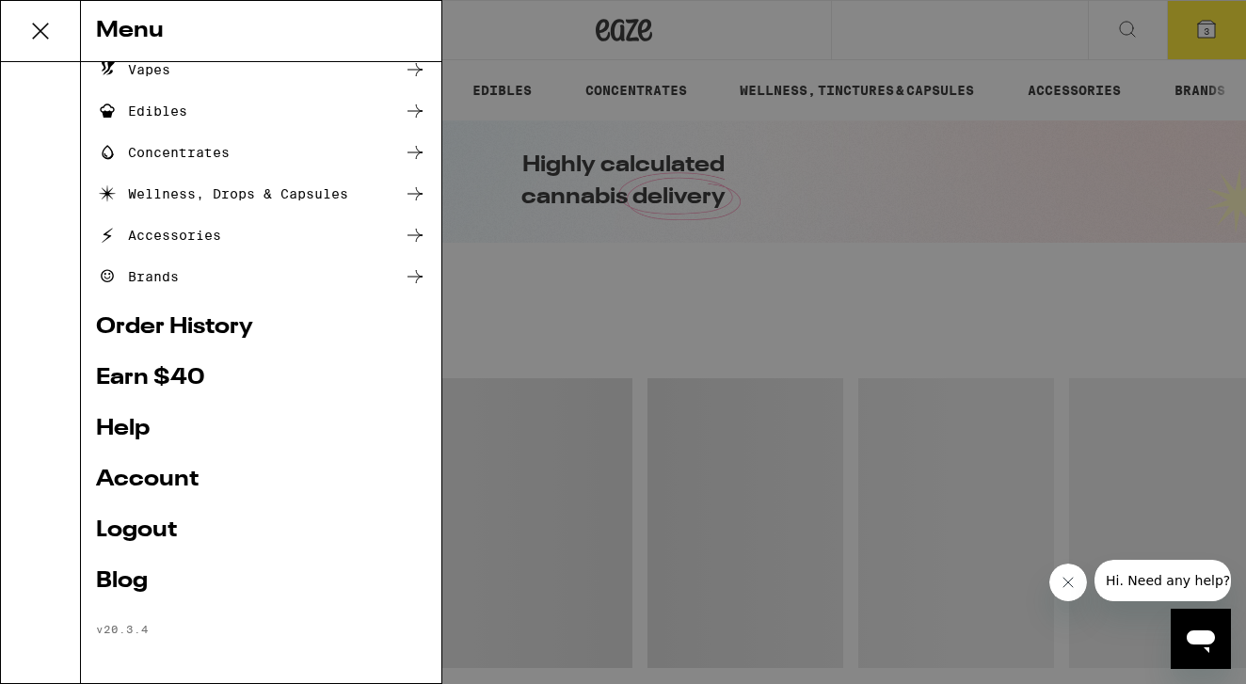
scroll to position [181, 0]
